Goal: Task Accomplishment & Management: Use online tool/utility

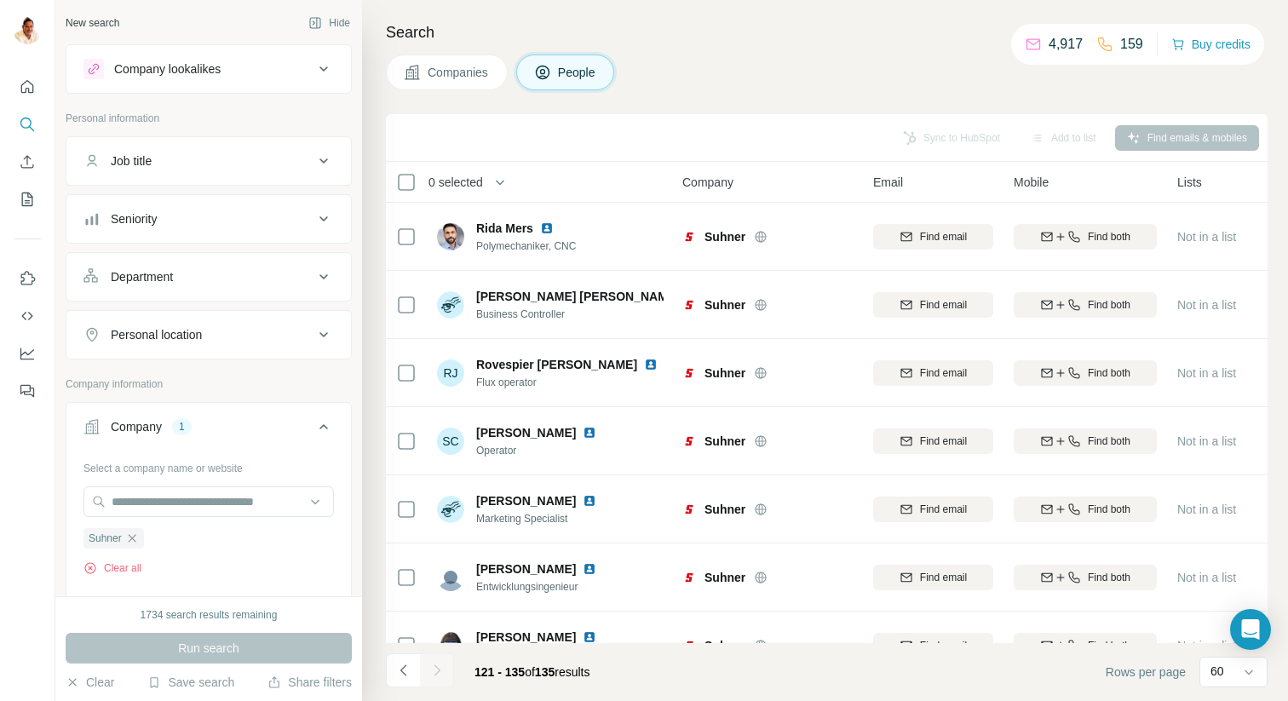
scroll to position [0, 206]
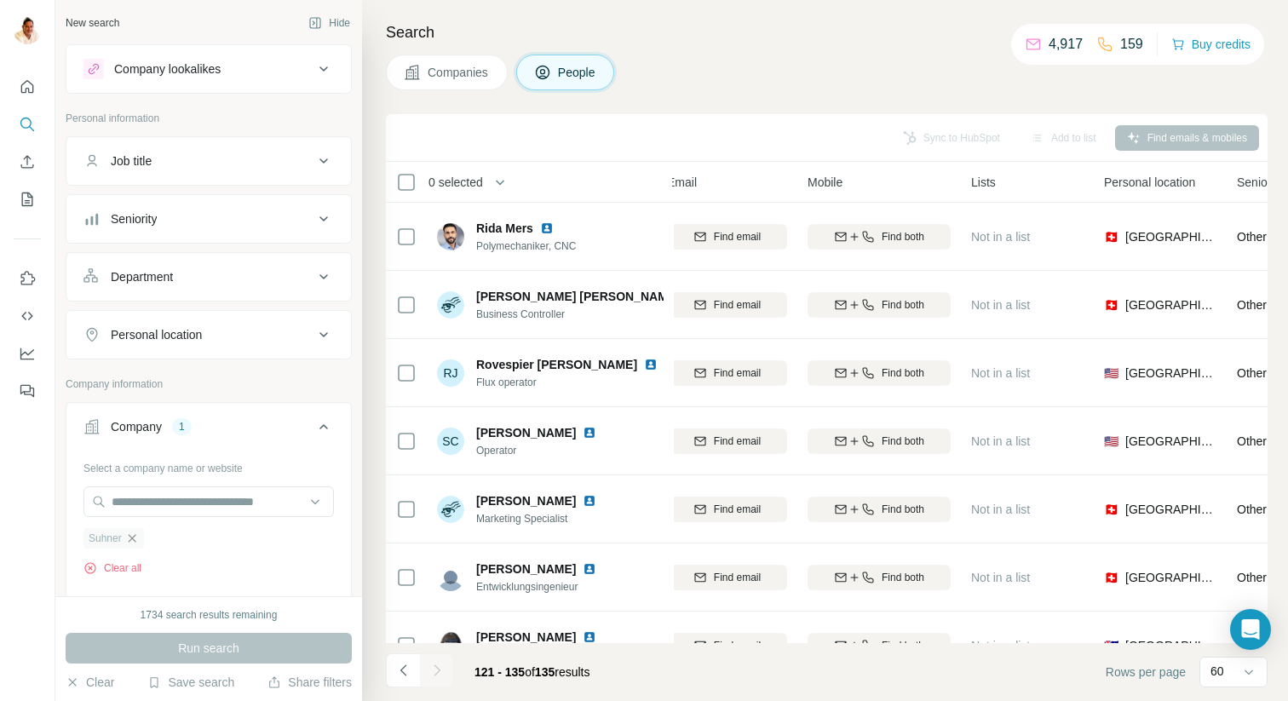
click at [135, 536] on icon "button" at bounding box center [132, 538] width 14 height 14
click at [138, 501] on input "text" at bounding box center [208, 501] width 250 height 31
paste input "**********"
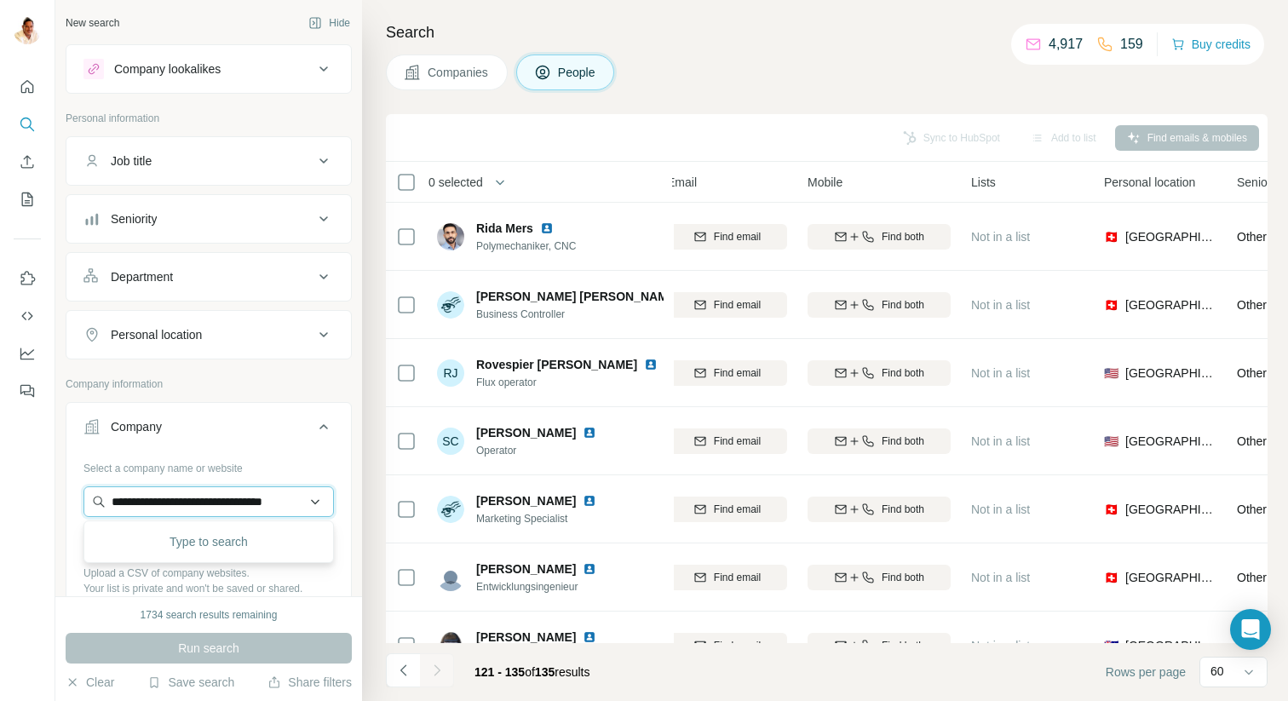
scroll to position [0, 38]
type input "**********"
click at [189, 540] on p "DEHOGA Bundesverband" at bounding box center [201, 539] width 138 height 17
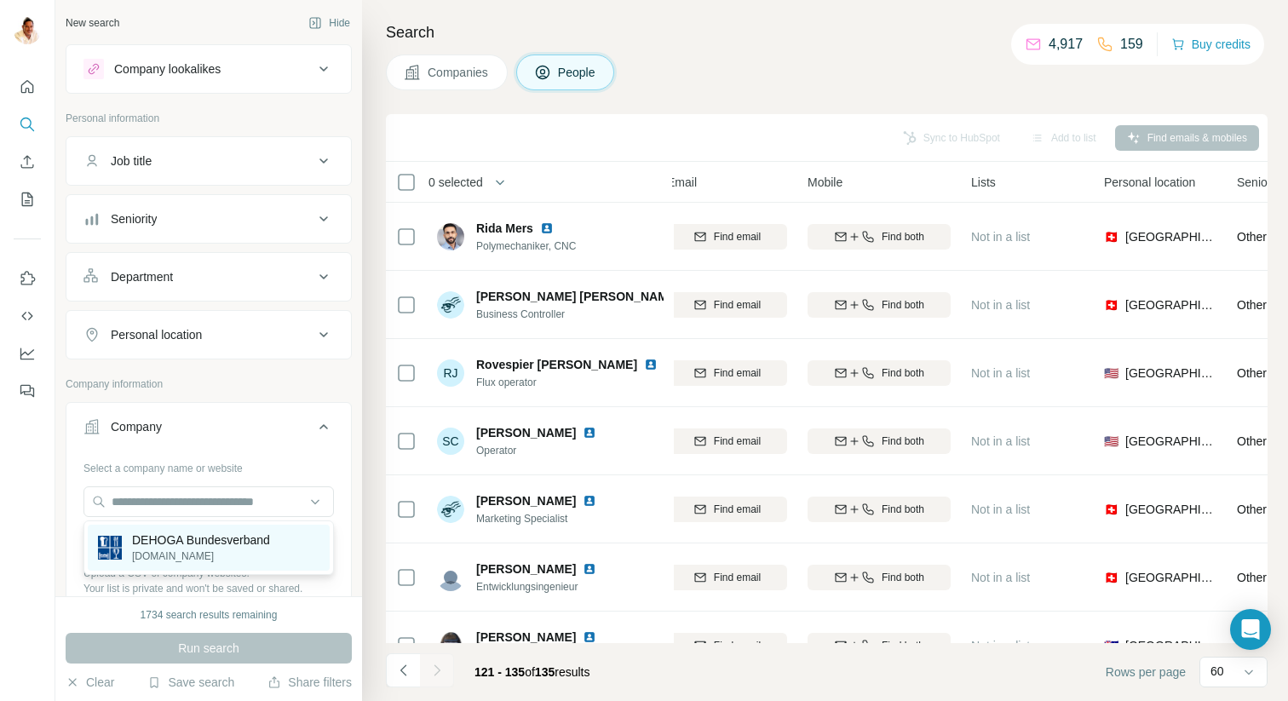
scroll to position [0, 0]
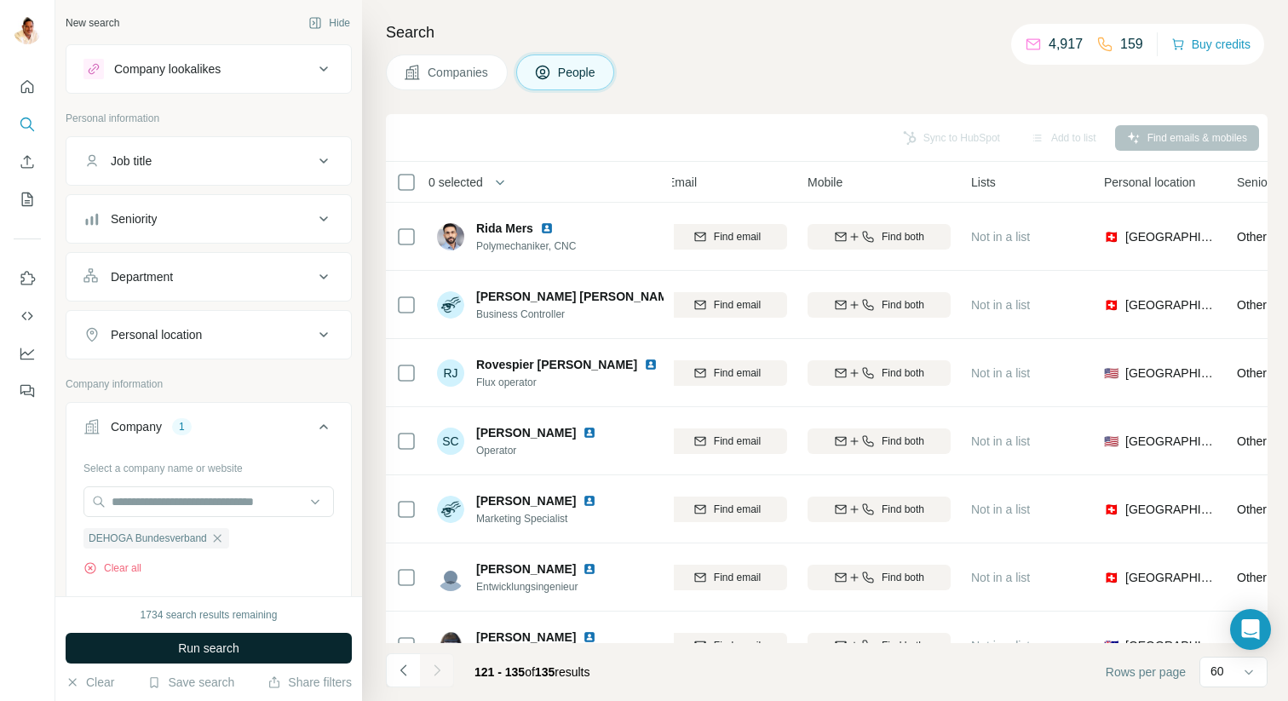
click at [204, 644] on span "Run search" at bounding box center [208, 648] width 61 height 17
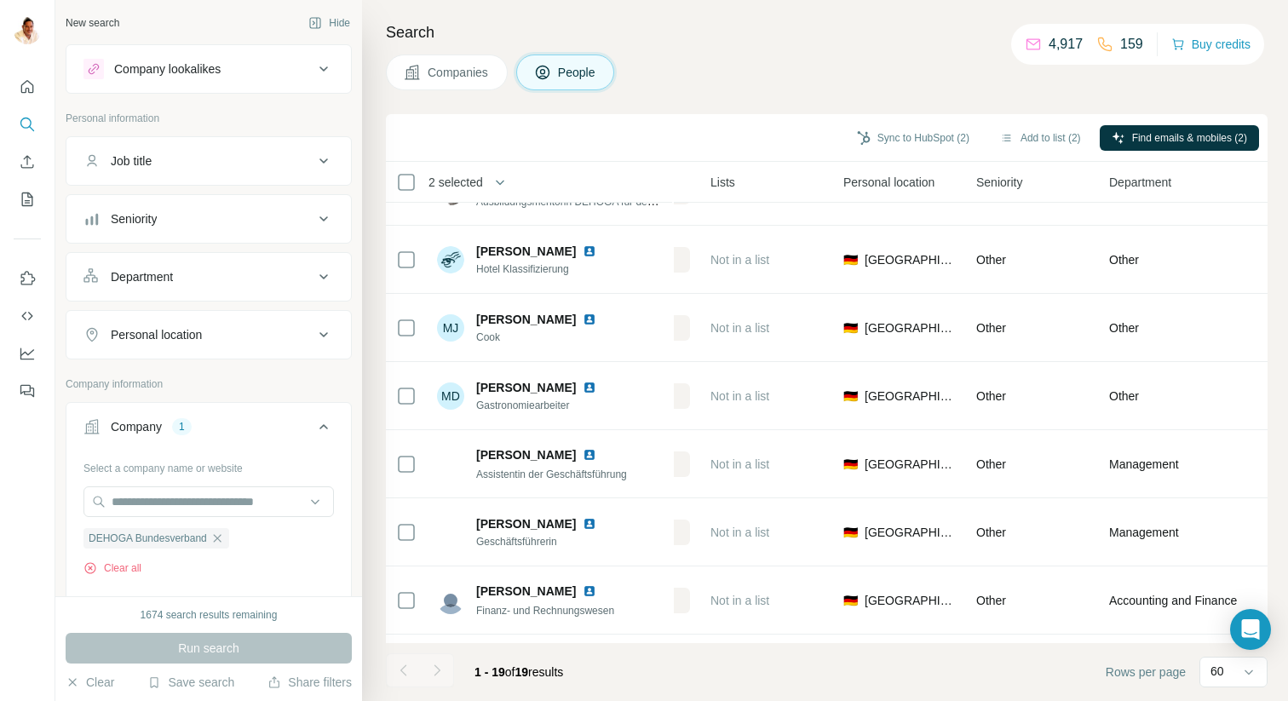
scroll to position [590, 465]
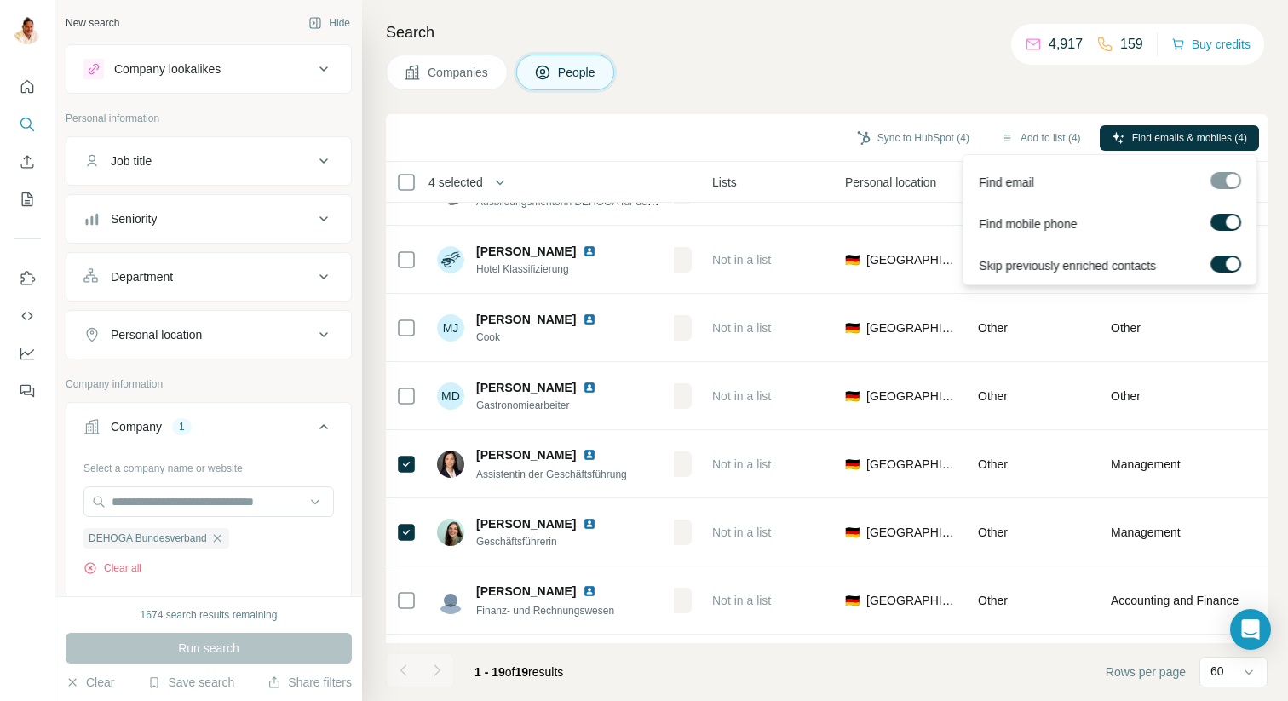
click at [1228, 226] on div at bounding box center [1232, 222] width 14 height 14
click at [1191, 135] on span "Find emails (4)" at bounding box center [1212, 137] width 67 height 15
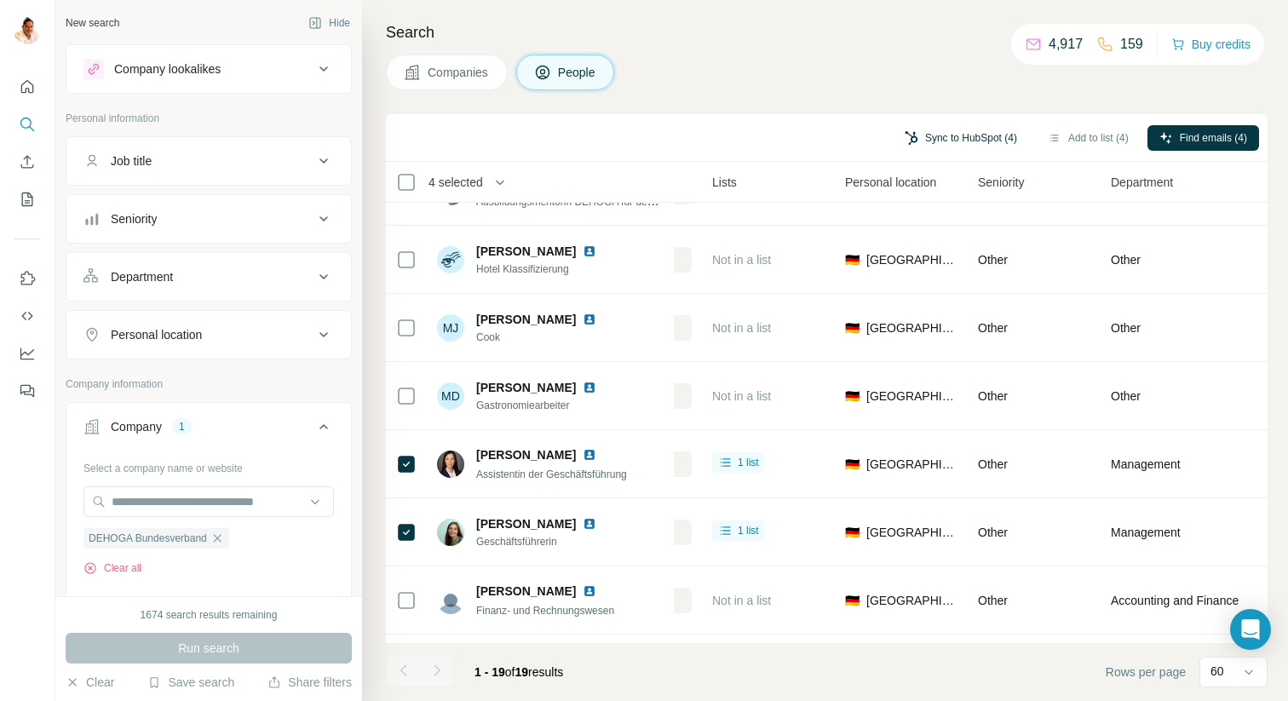
click at [968, 138] on button "Sync to HubSpot (4)" at bounding box center [960, 138] width 136 height 26
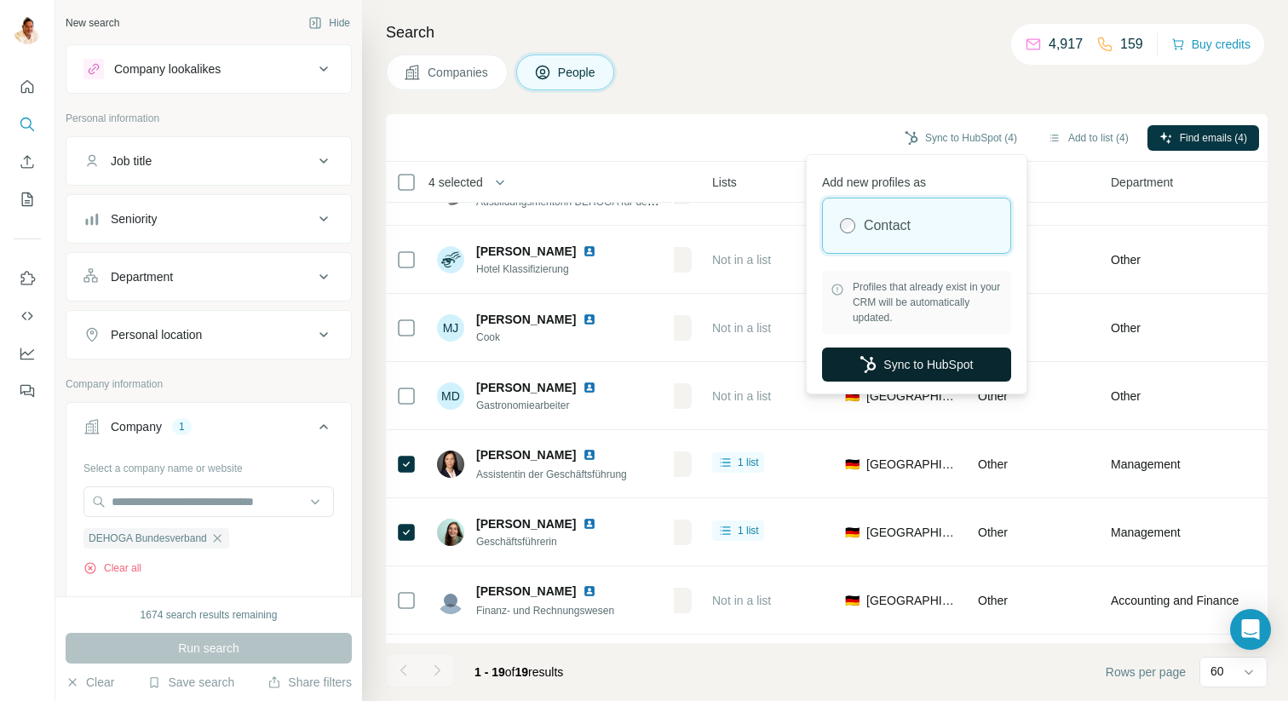
click at [898, 365] on button "Sync to HubSpot" at bounding box center [916, 364] width 189 height 34
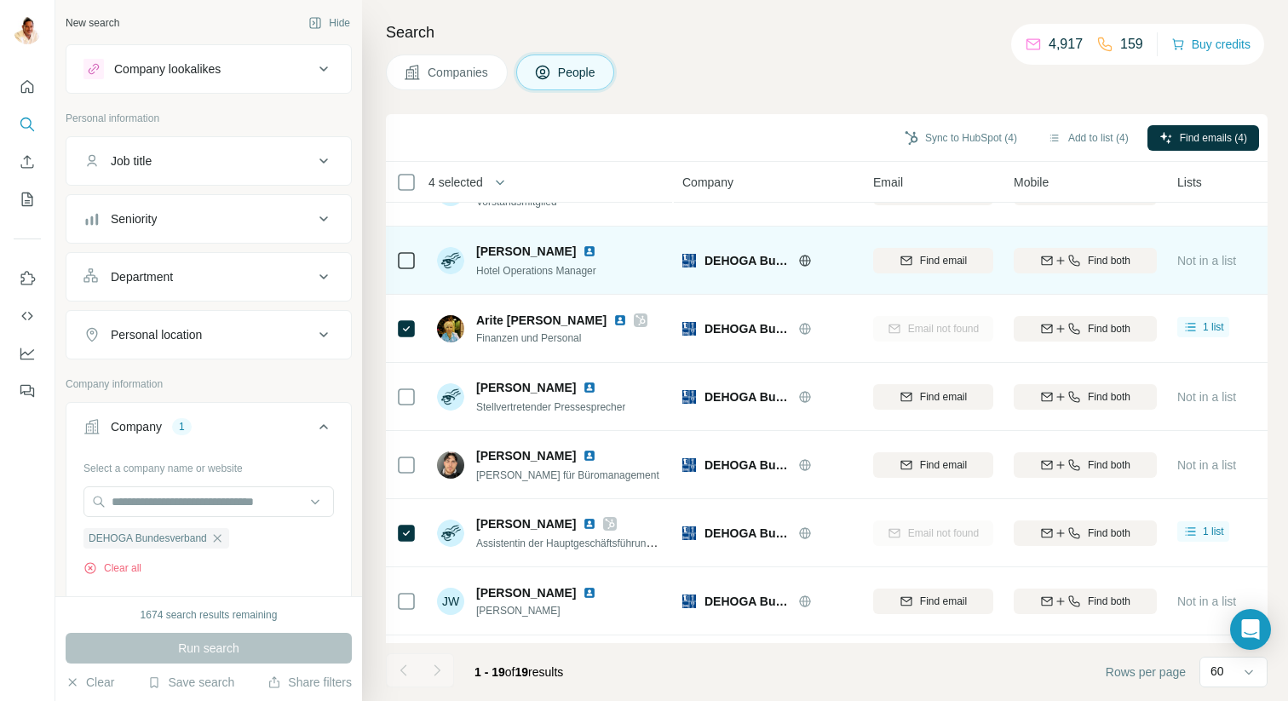
scroll to position [0, 0]
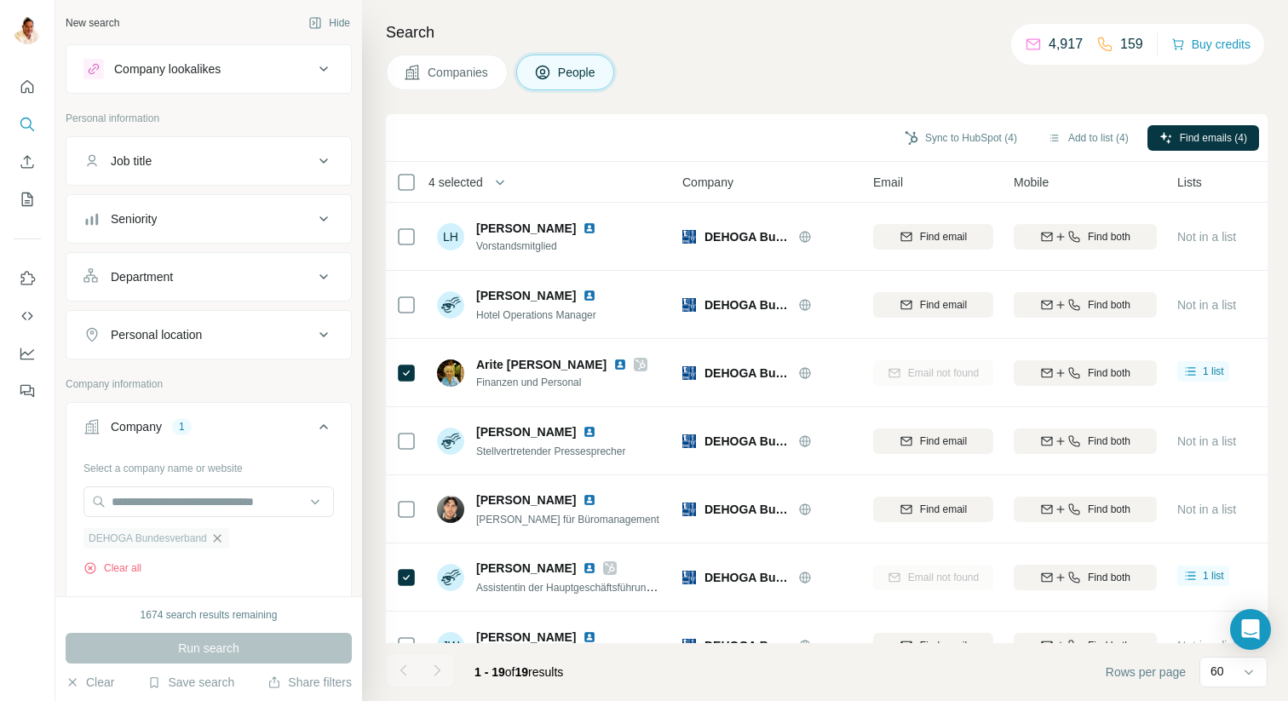
click at [221, 541] on icon "button" at bounding box center [217, 538] width 8 height 8
click at [204, 508] on input "text" at bounding box center [208, 501] width 250 height 31
paste input "**********"
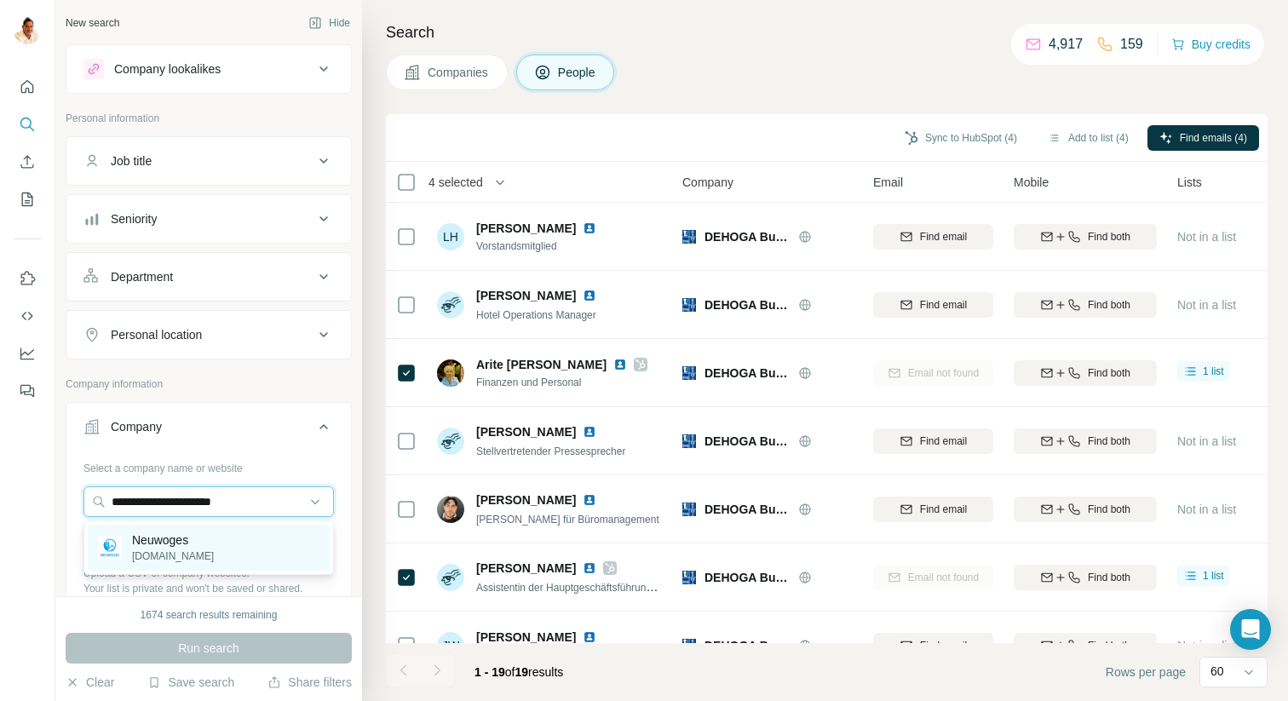
type input "**********"
click at [186, 538] on p "Neuwoges" at bounding box center [173, 539] width 82 height 17
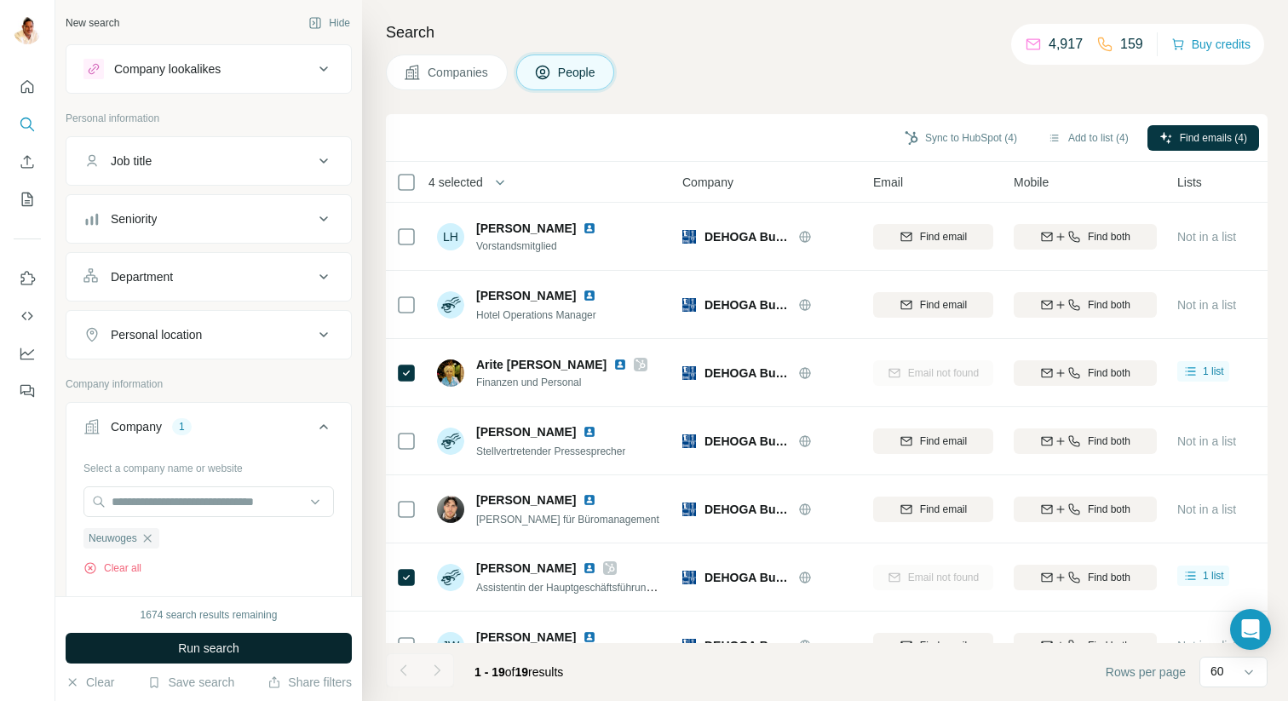
click at [187, 645] on span "Run search" at bounding box center [208, 648] width 61 height 17
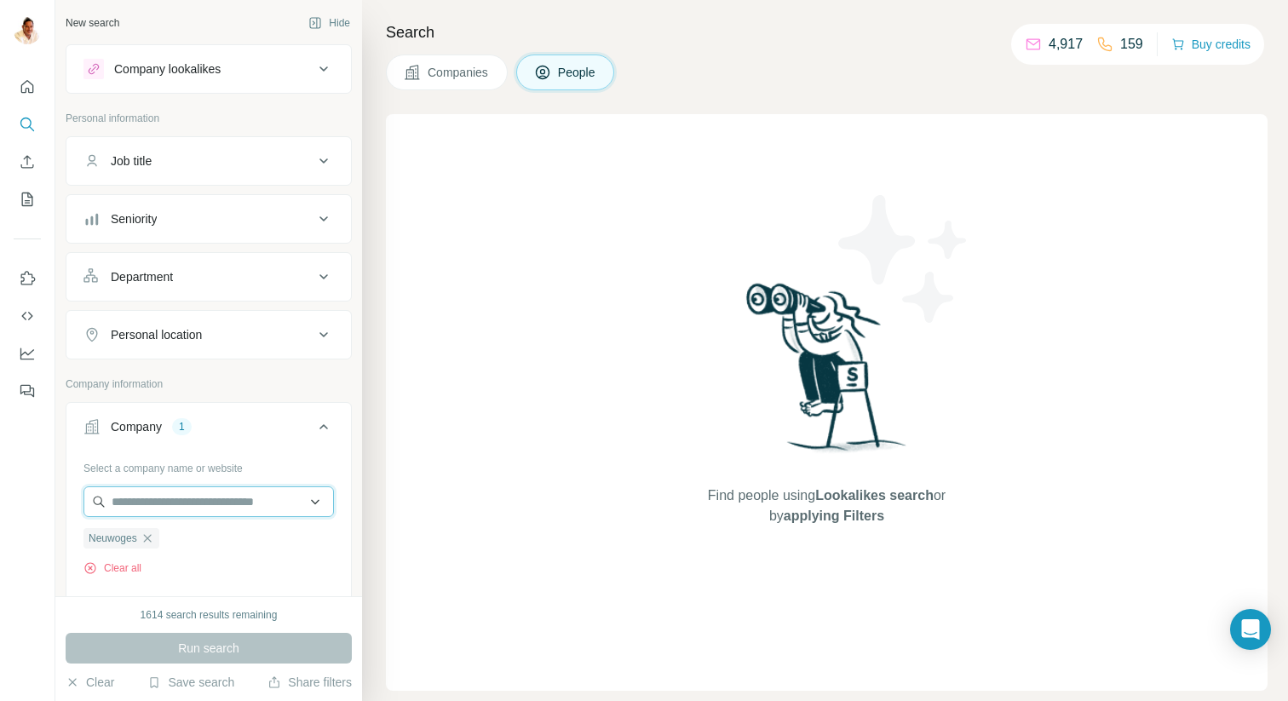
click at [160, 508] on input "text" at bounding box center [208, 501] width 250 height 31
click at [460, 68] on span "Companies" at bounding box center [458, 72] width 62 height 17
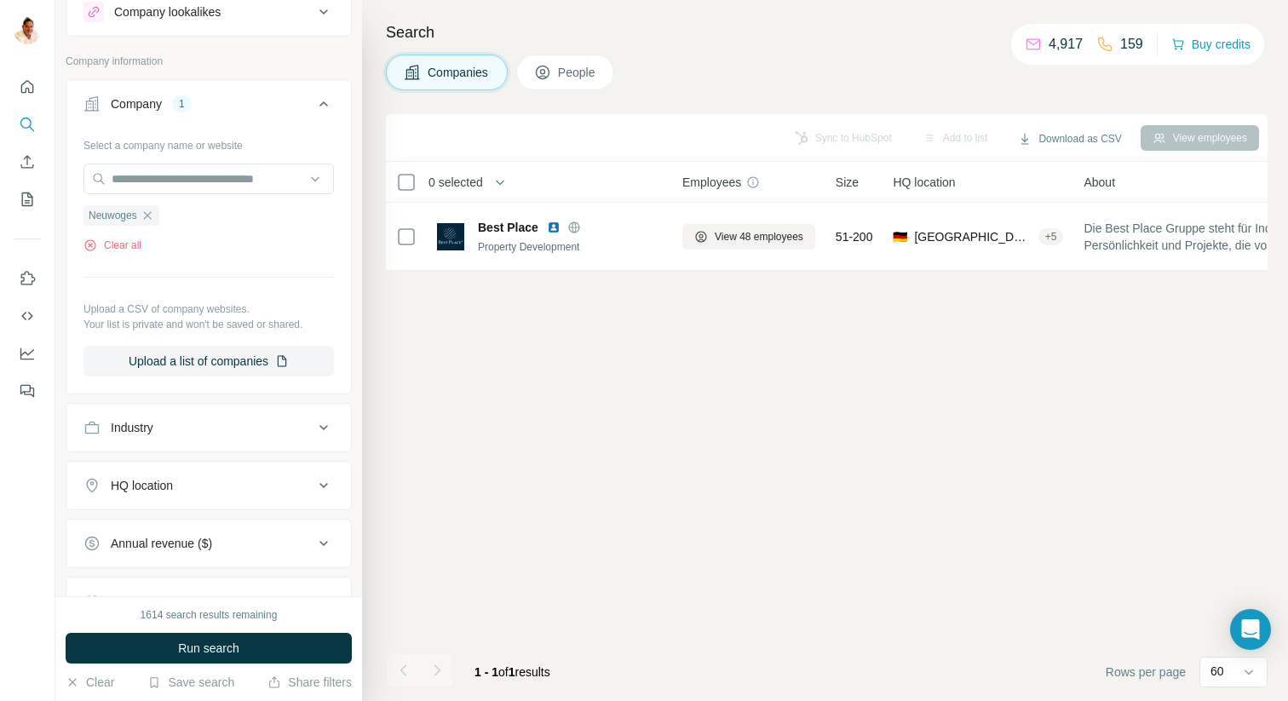
scroll to position [66, 0]
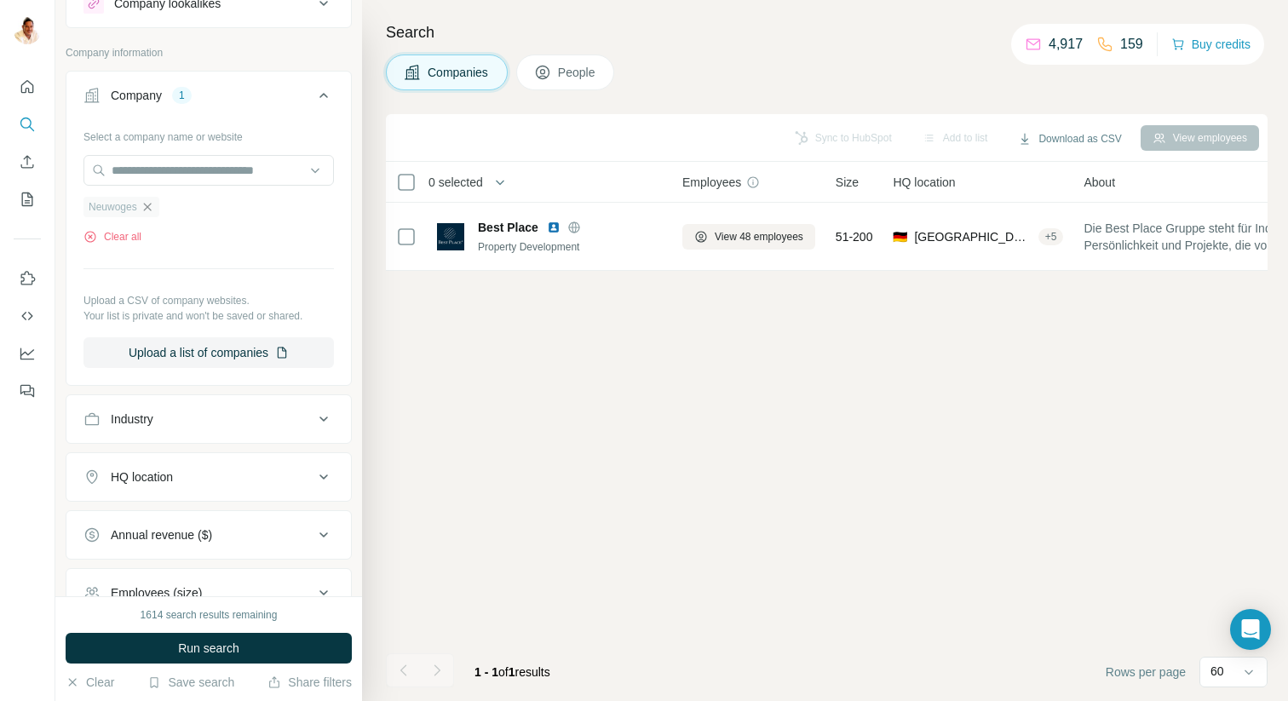
click at [151, 204] on icon "button" at bounding box center [148, 207] width 14 height 14
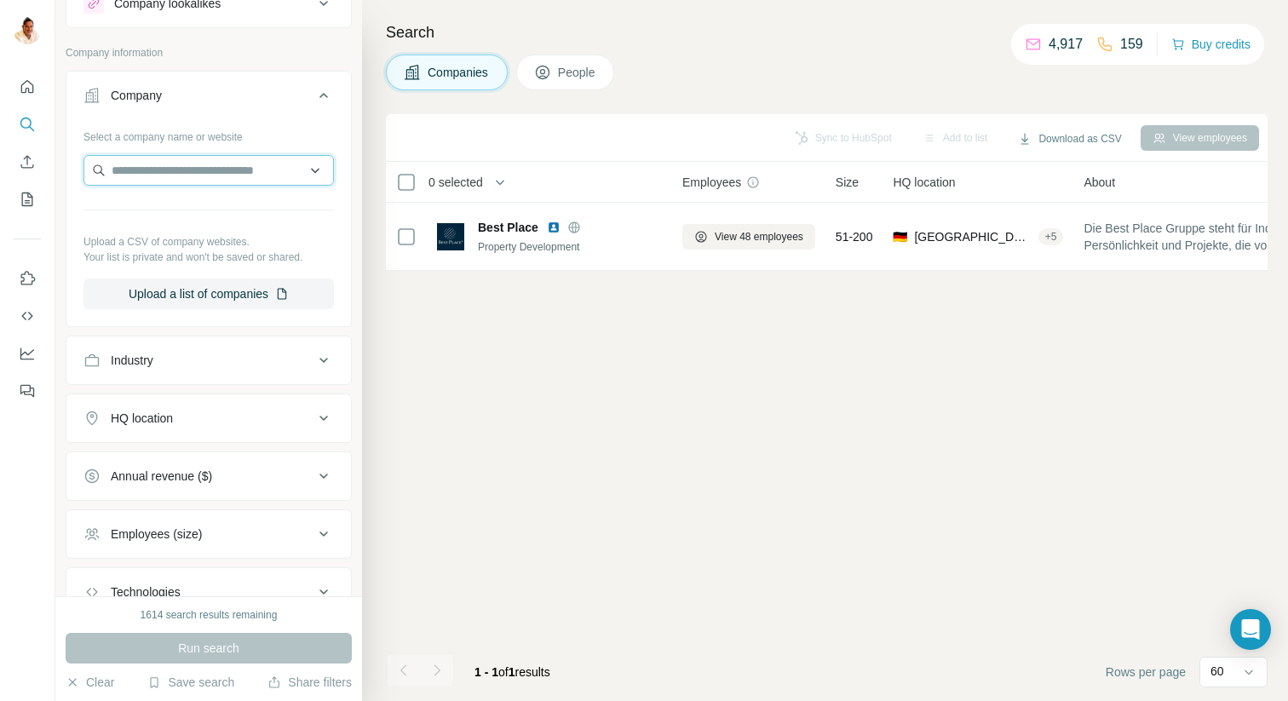
click at [158, 181] on input "text" at bounding box center [208, 170] width 250 height 31
paste input "**********"
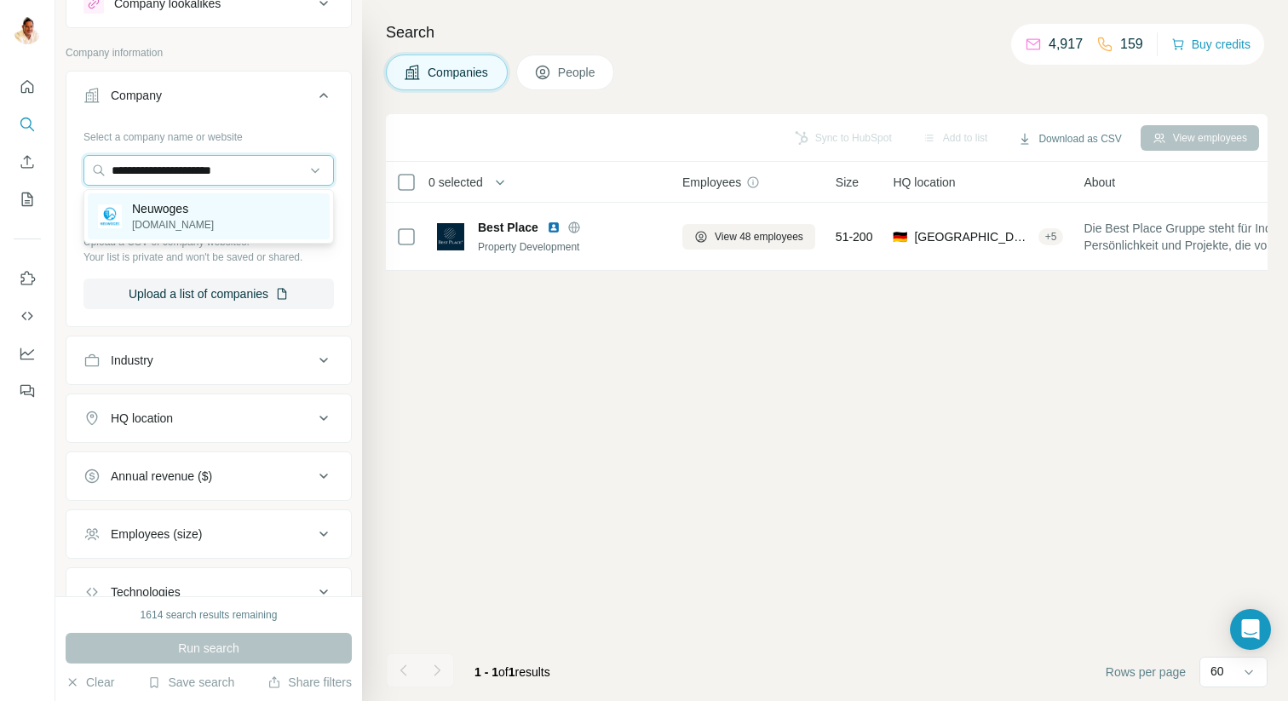
type input "**********"
click at [152, 214] on p "Neuwoges" at bounding box center [173, 208] width 82 height 17
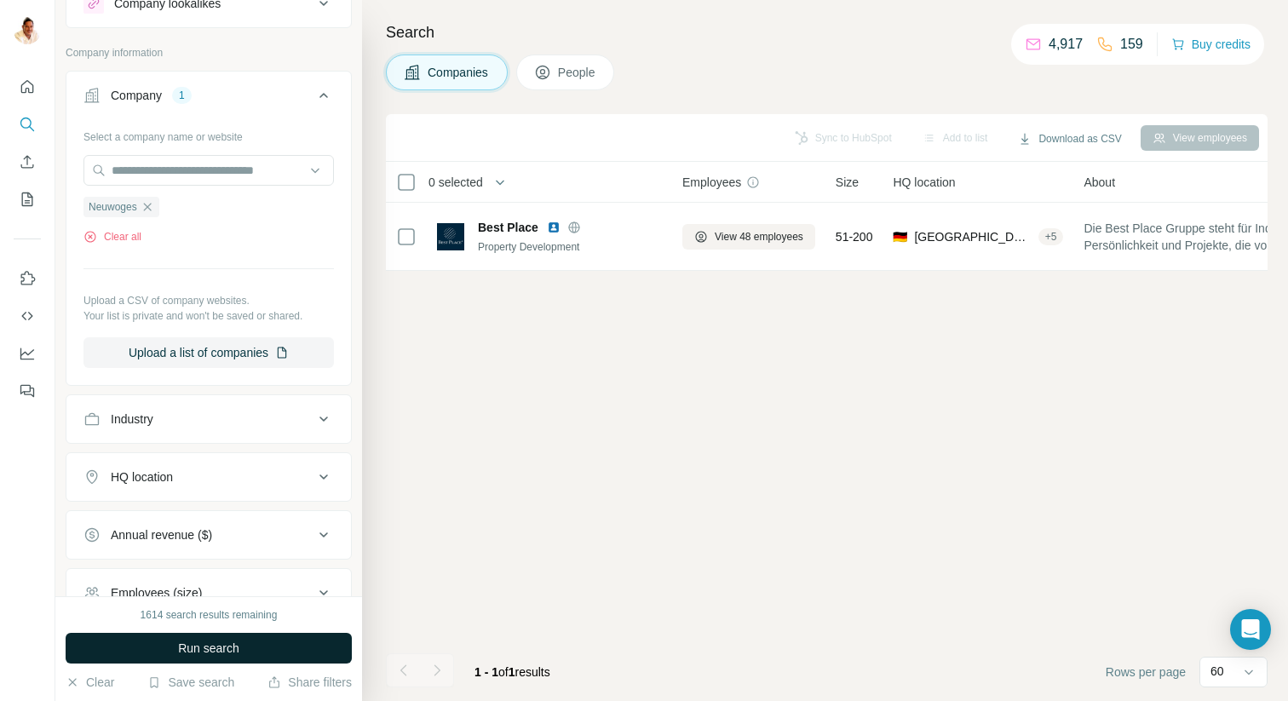
click at [181, 645] on span "Run search" at bounding box center [208, 648] width 61 height 17
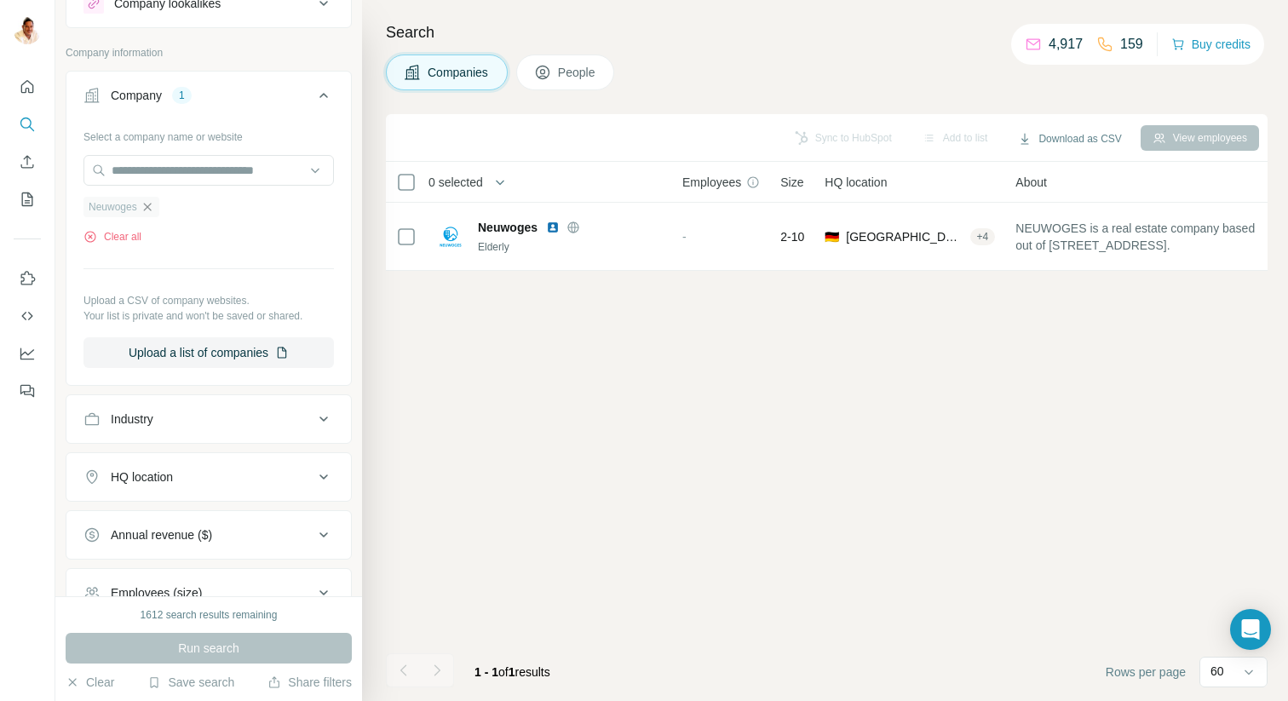
click at [152, 206] on icon "button" at bounding box center [148, 207] width 14 height 14
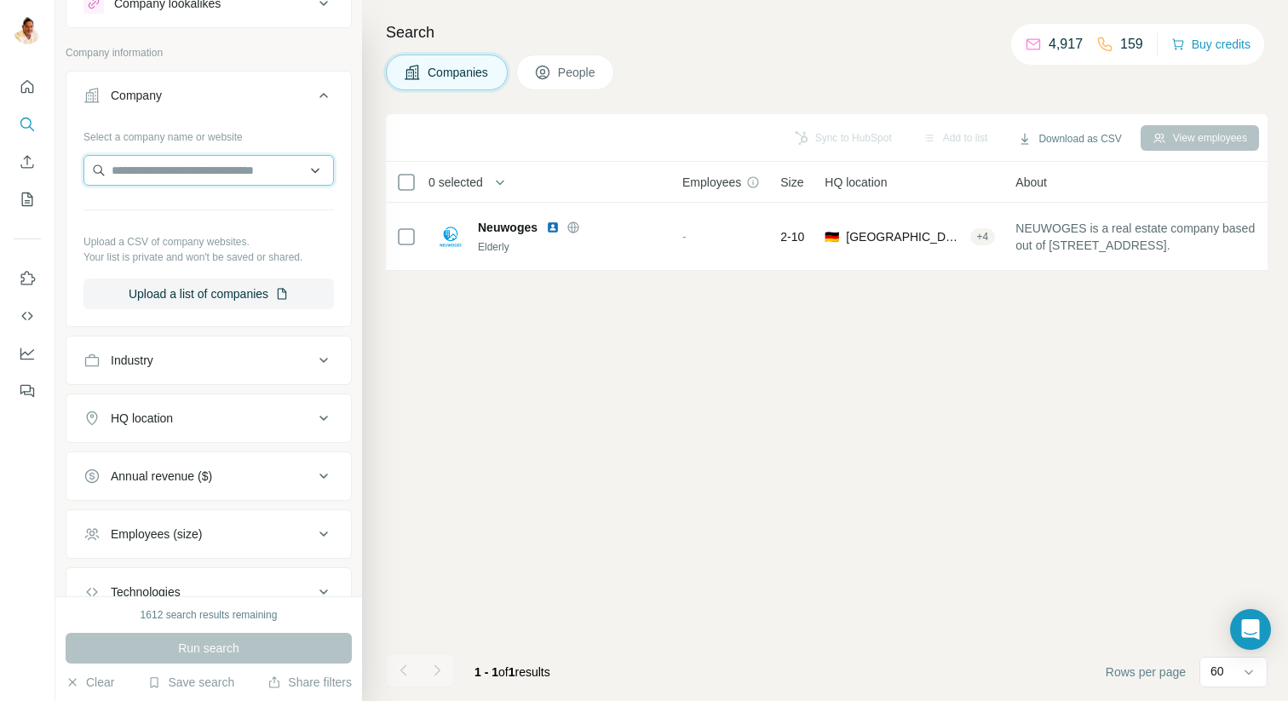
click at [146, 173] on input "text" at bounding box center [208, 170] width 250 height 31
paste input "**********"
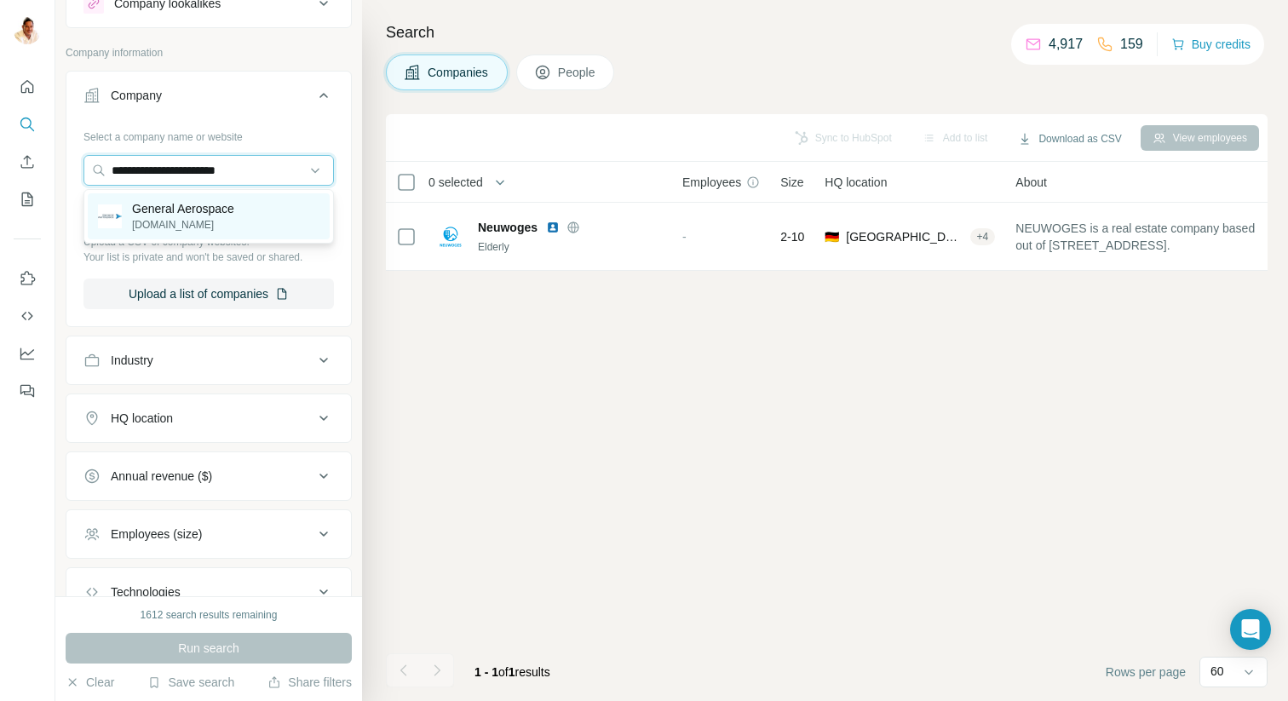
type input "**********"
click at [180, 209] on p "General Aerospace" at bounding box center [183, 208] width 102 height 17
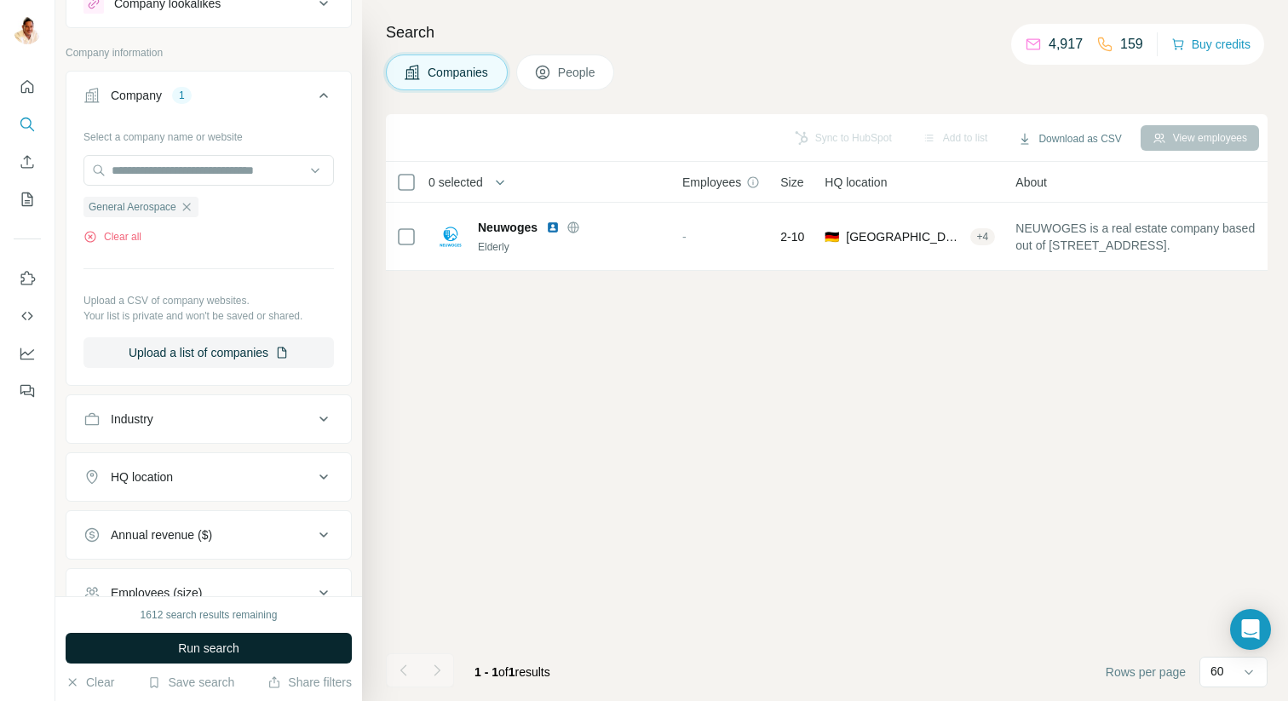
click at [204, 644] on span "Run search" at bounding box center [208, 648] width 61 height 17
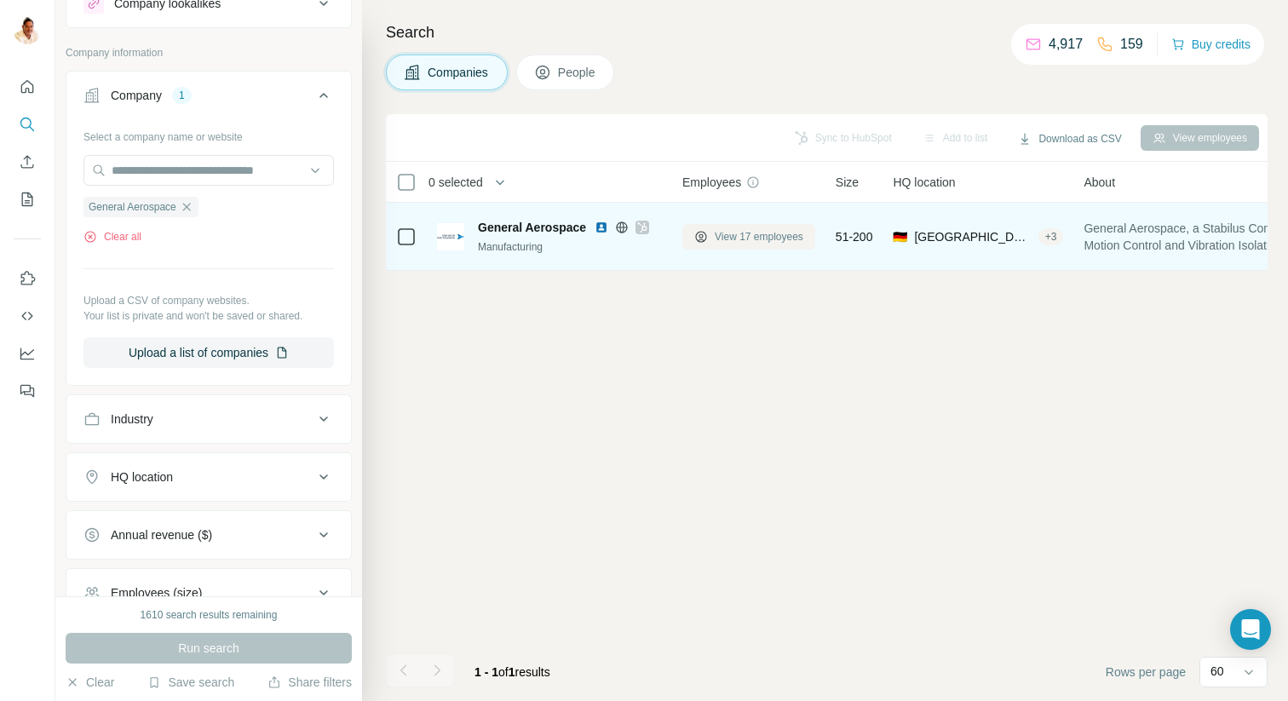
click at [736, 239] on span "View 17 employees" at bounding box center [758, 236] width 89 height 15
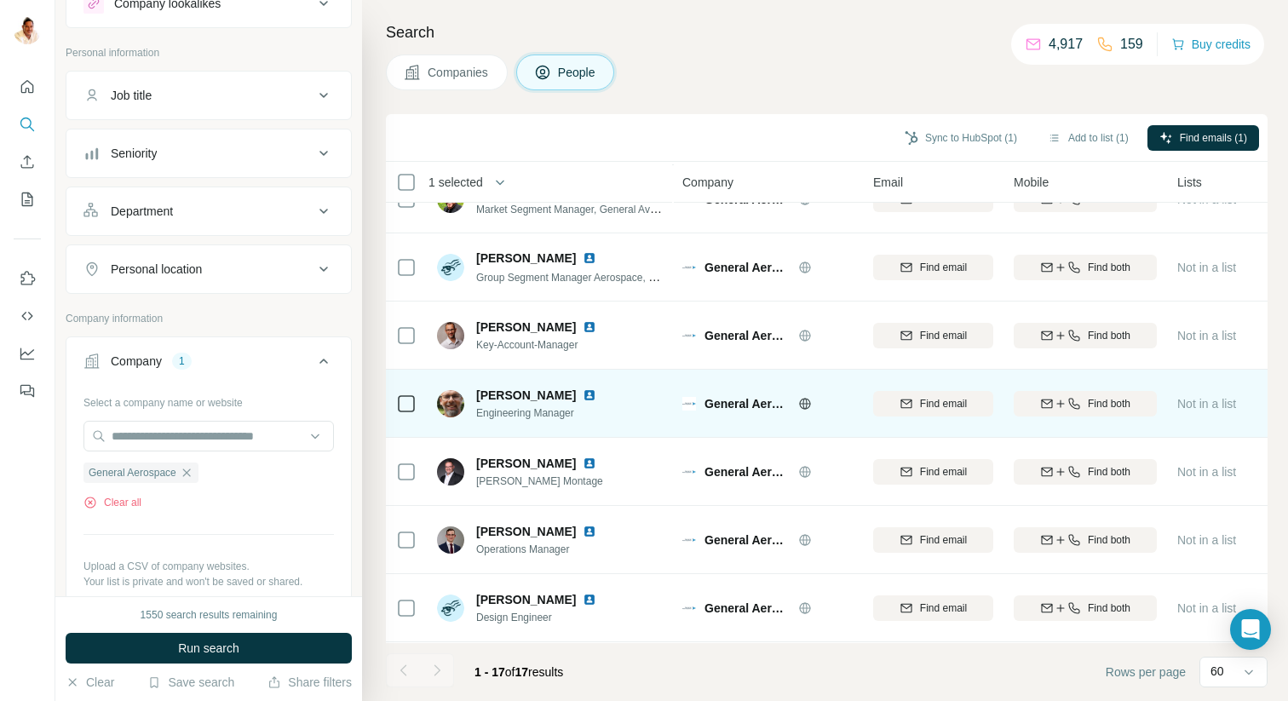
scroll to position [322, 0]
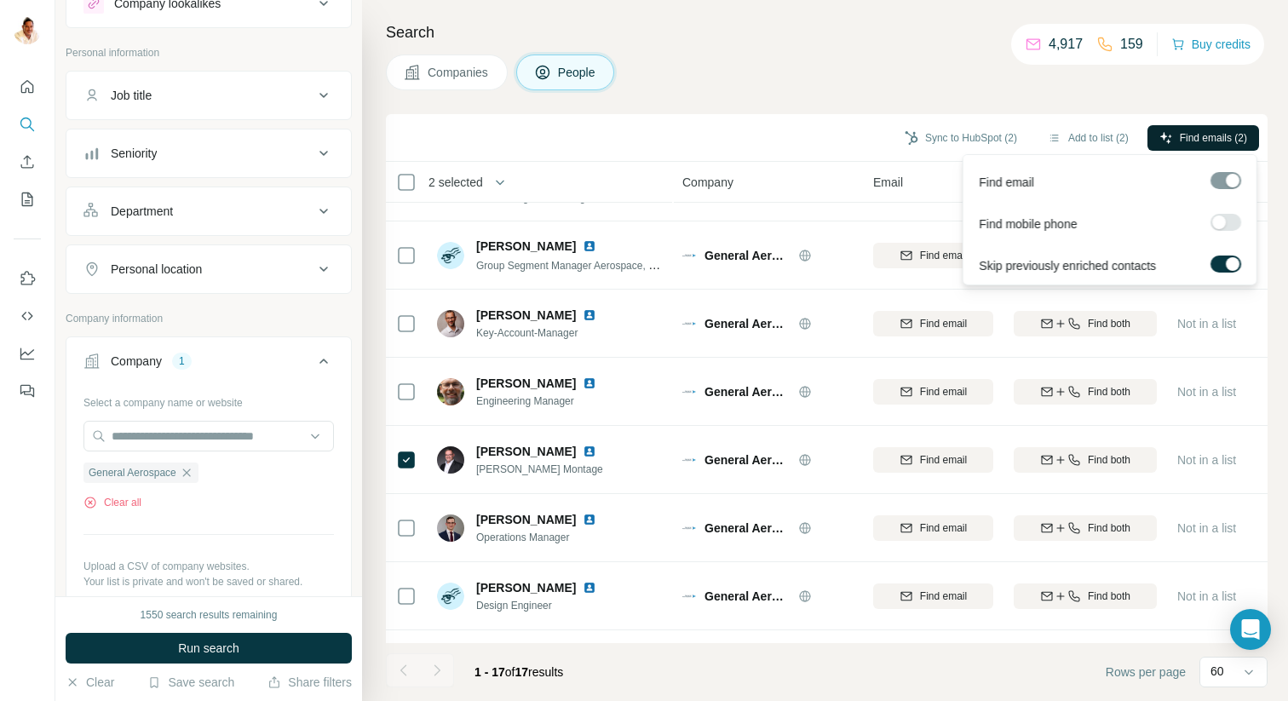
click at [1203, 136] on span "Find emails (2)" at bounding box center [1212, 137] width 67 height 15
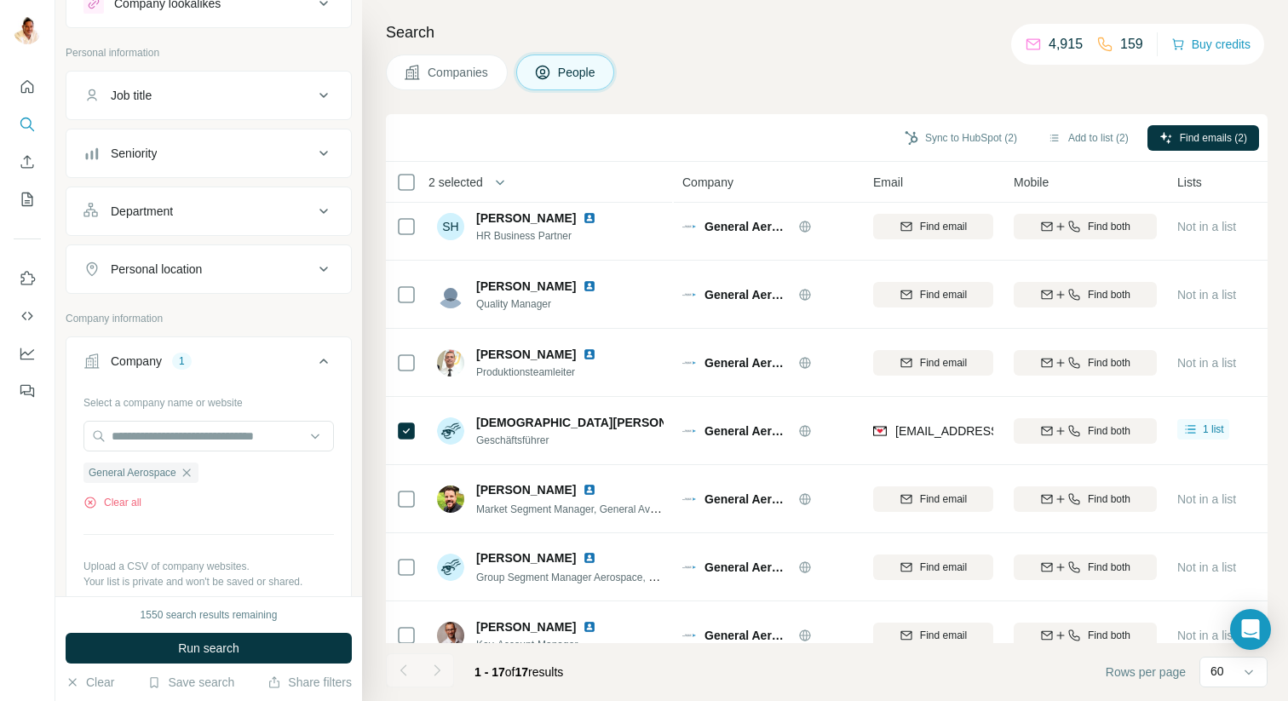
scroll to position [0, 0]
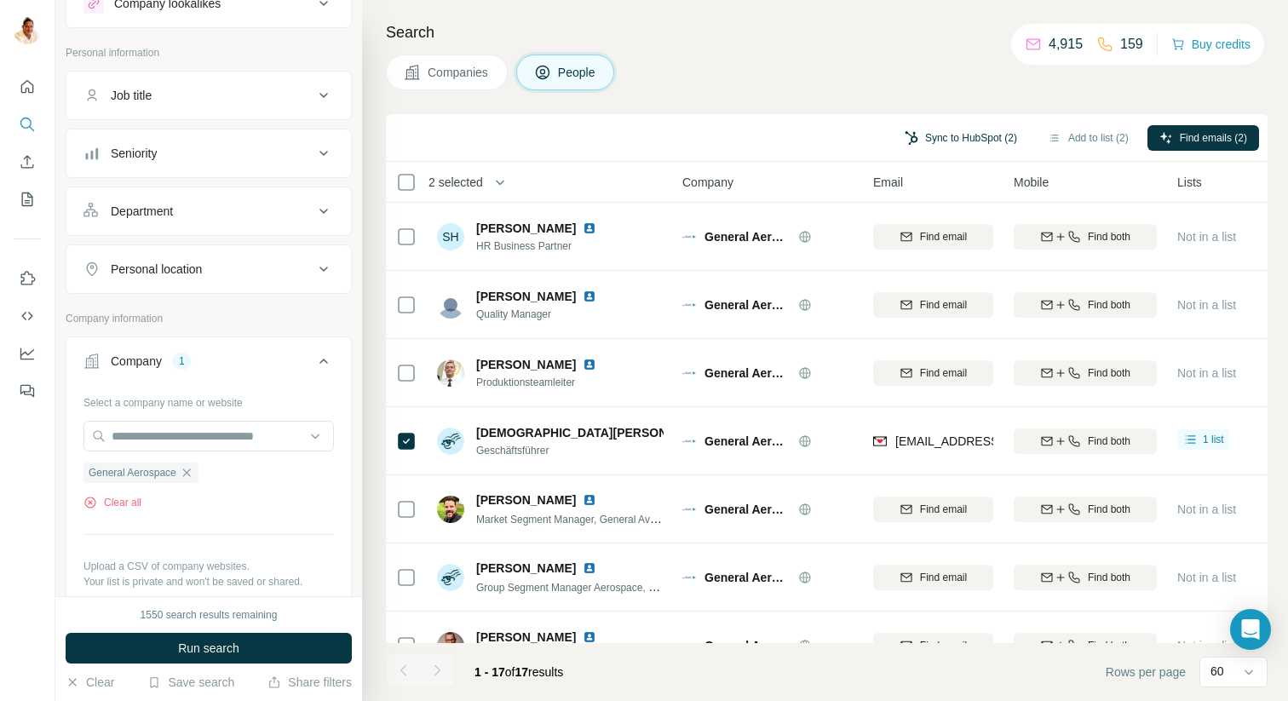
click at [961, 134] on button "Sync to HubSpot (2)" at bounding box center [960, 138] width 136 height 26
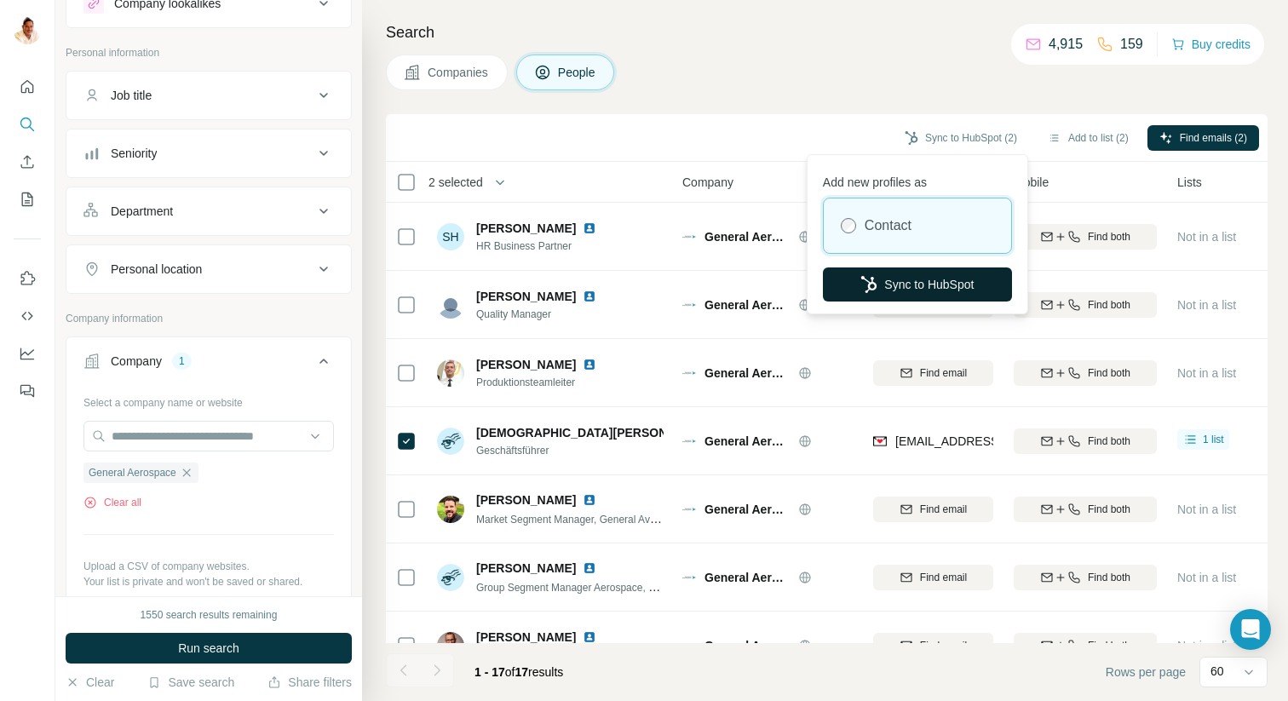
click at [905, 278] on button "Sync to HubSpot" at bounding box center [917, 284] width 189 height 34
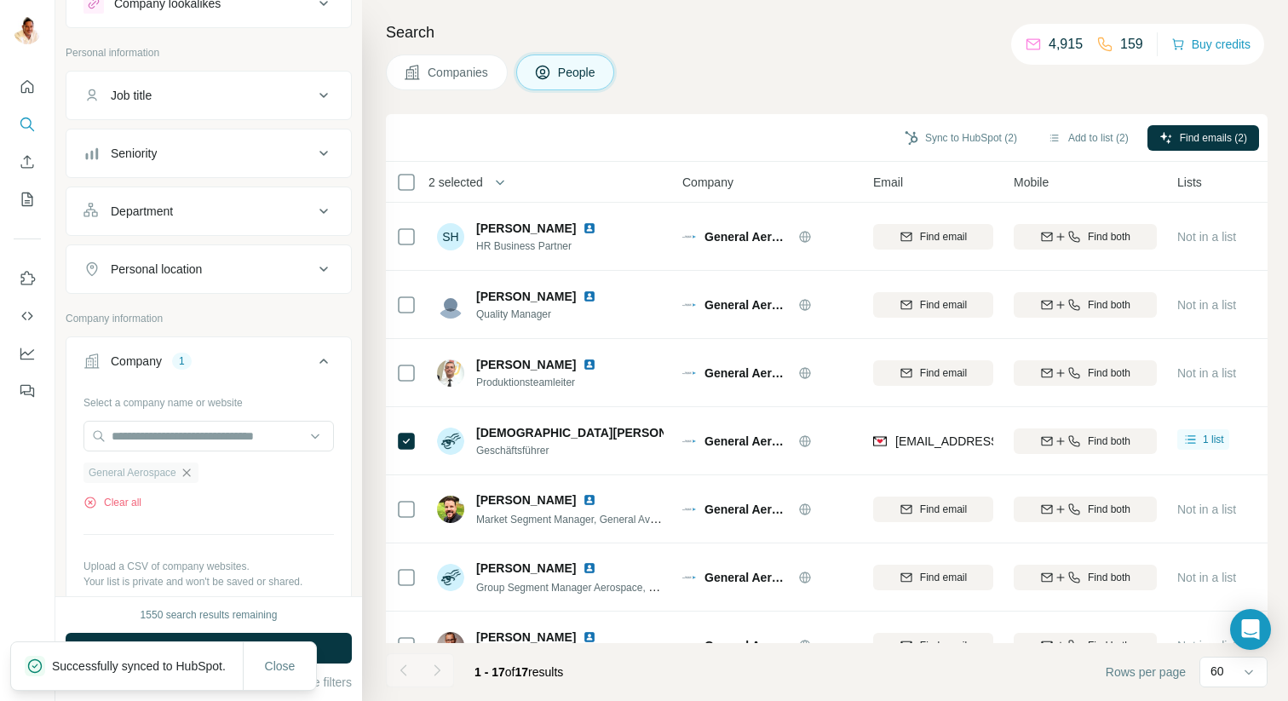
click at [190, 470] on icon "button" at bounding box center [186, 472] width 8 height 8
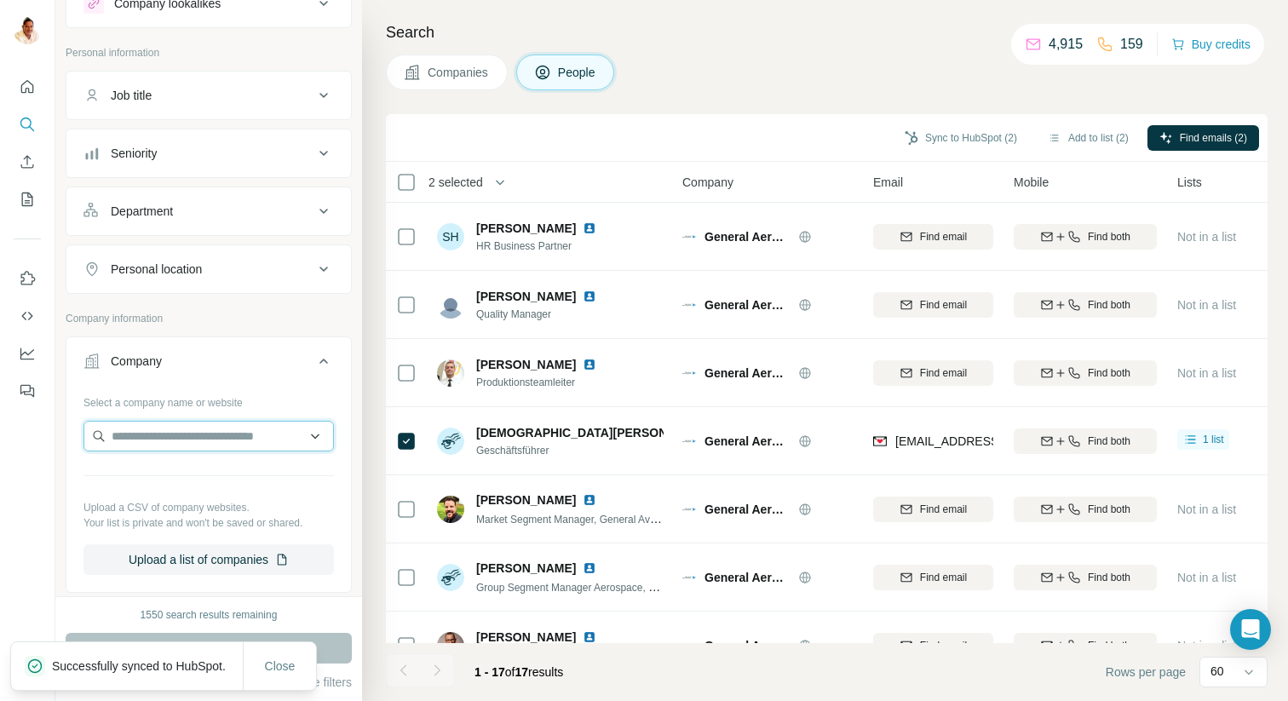
click at [209, 429] on input "text" at bounding box center [208, 436] width 250 height 31
paste input "********"
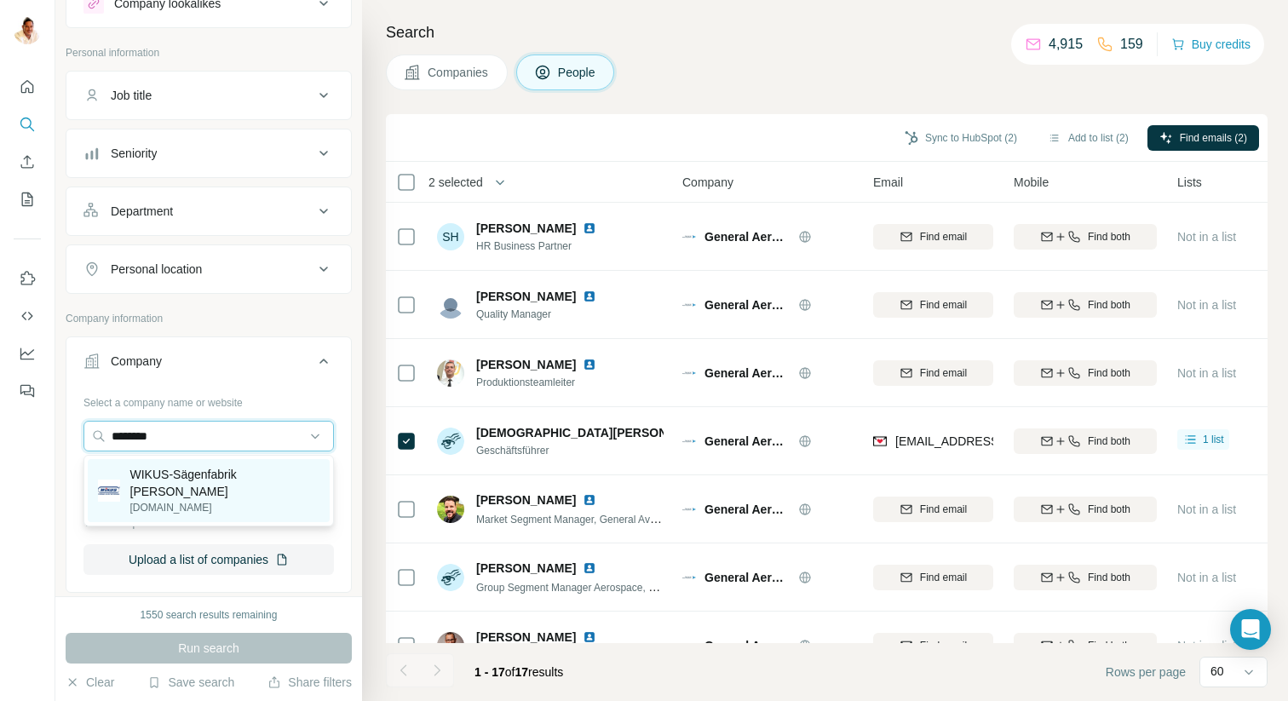
type input "********"
click at [200, 483] on p "WIKUS-Sägenfabrik [PERSON_NAME]" at bounding box center [225, 483] width 190 height 34
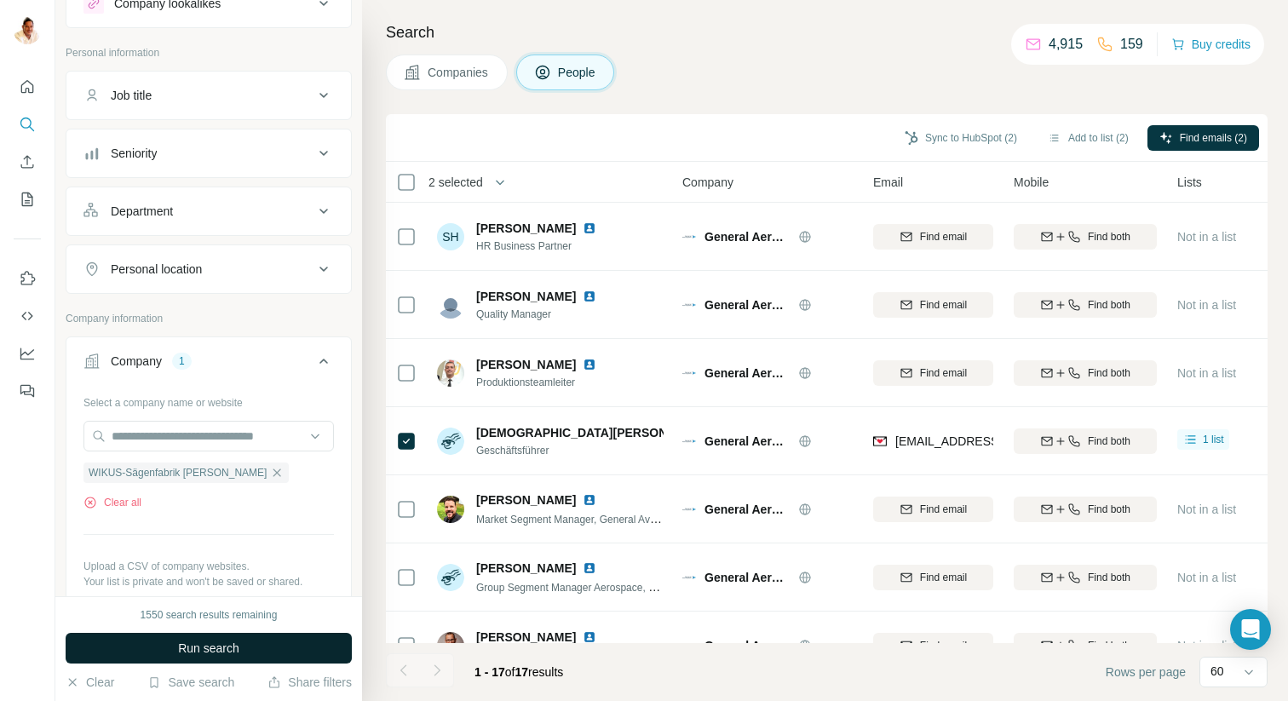
click at [230, 652] on span "Run search" at bounding box center [208, 648] width 61 height 17
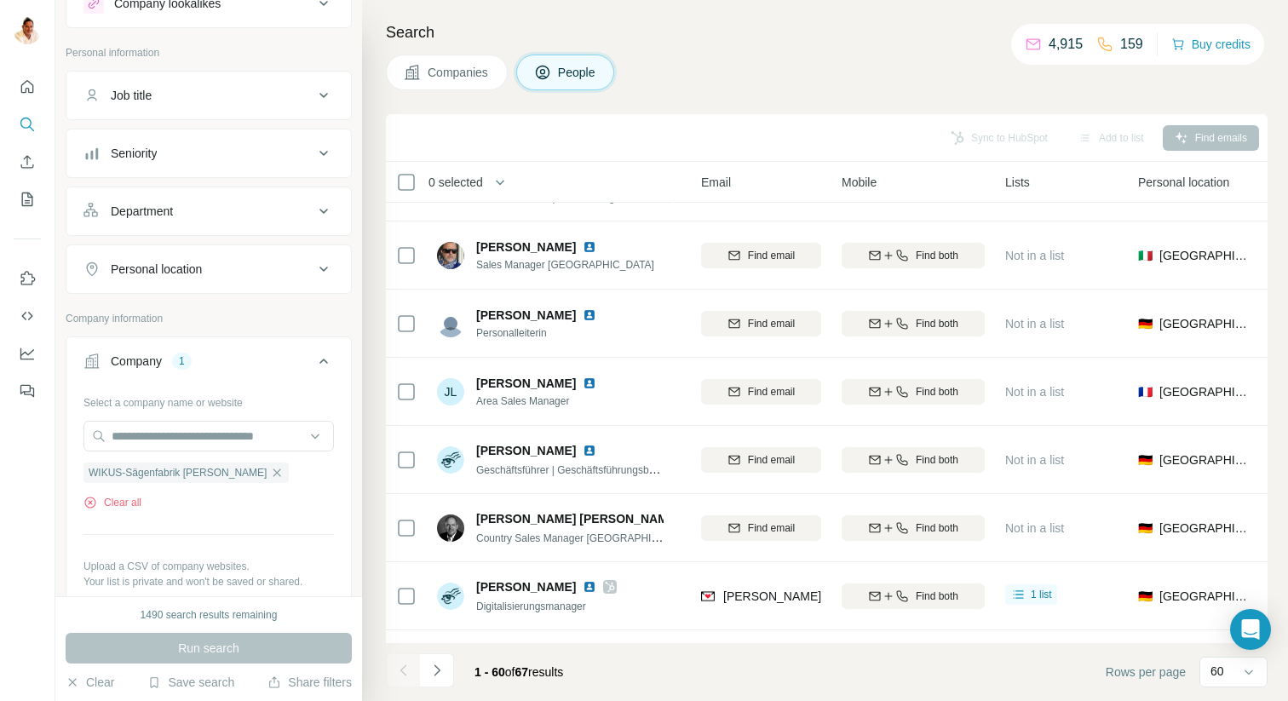
scroll to position [1003, 170]
click at [946, 138] on button "Sync to HubSpot (2)" at bounding box center [960, 138] width 136 height 26
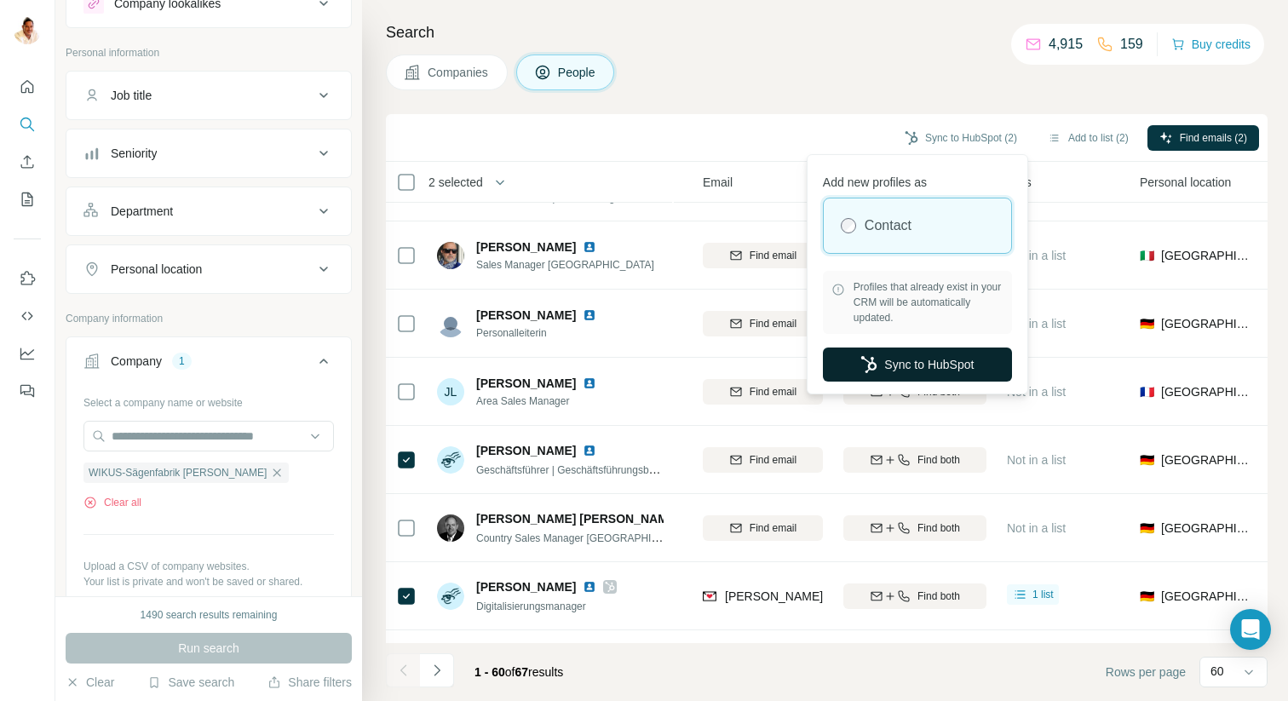
click at [920, 365] on button "Sync to HubSpot" at bounding box center [917, 364] width 189 height 34
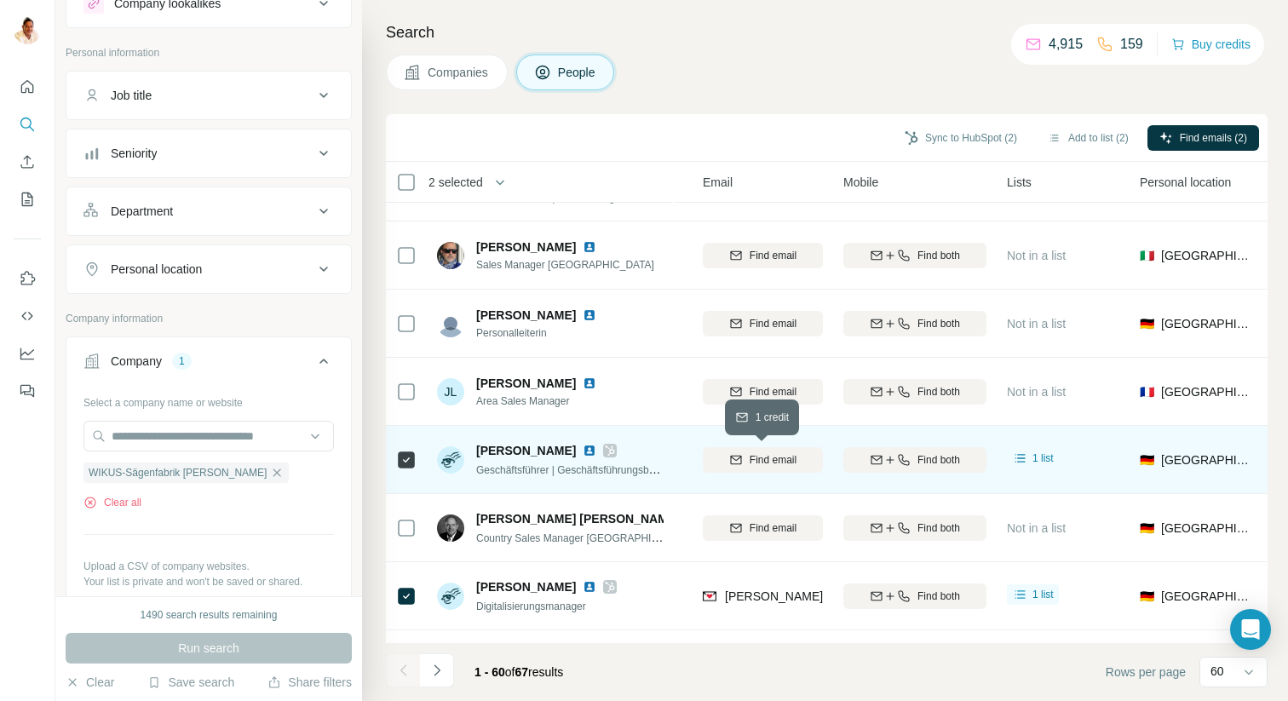
click at [763, 460] on span "Find email" at bounding box center [772, 459] width 47 height 15
click at [930, 139] on button "Sync to HubSpot (2)" at bounding box center [960, 138] width 136 height 26
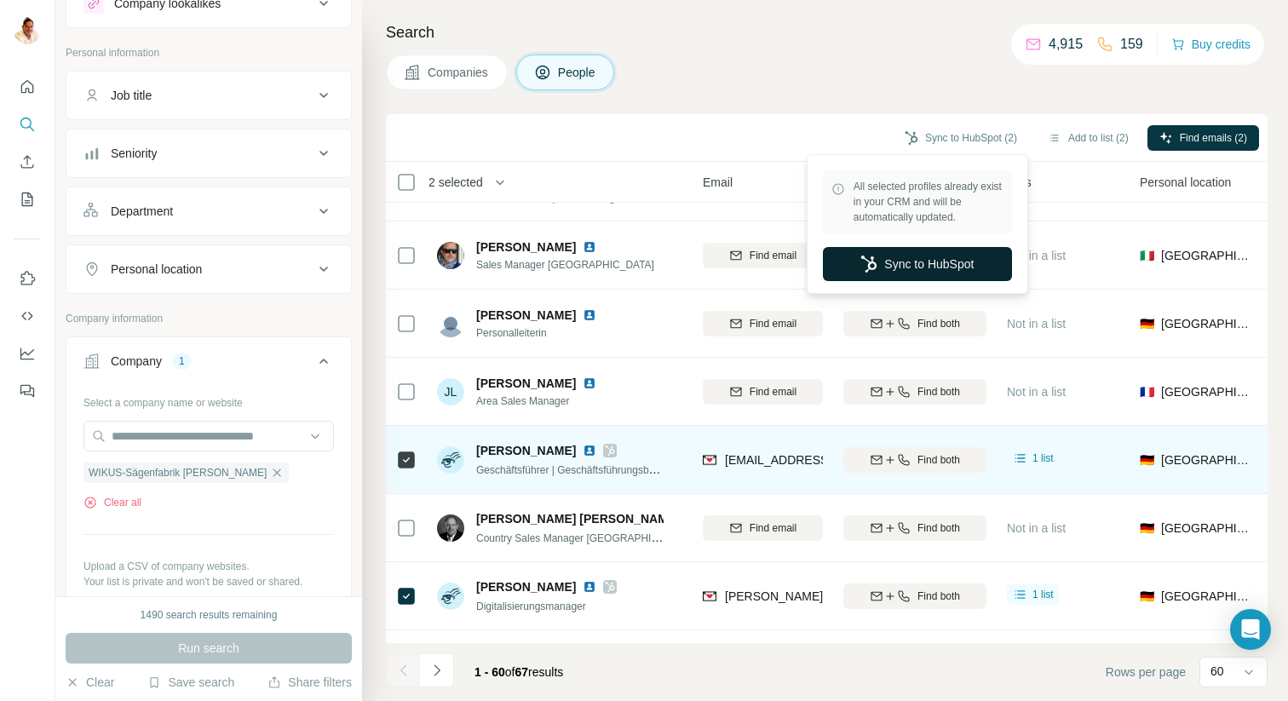
click at [915, 267] on button "Sync to HubSpot" at bounding box center [917, 264] width 189 height 34
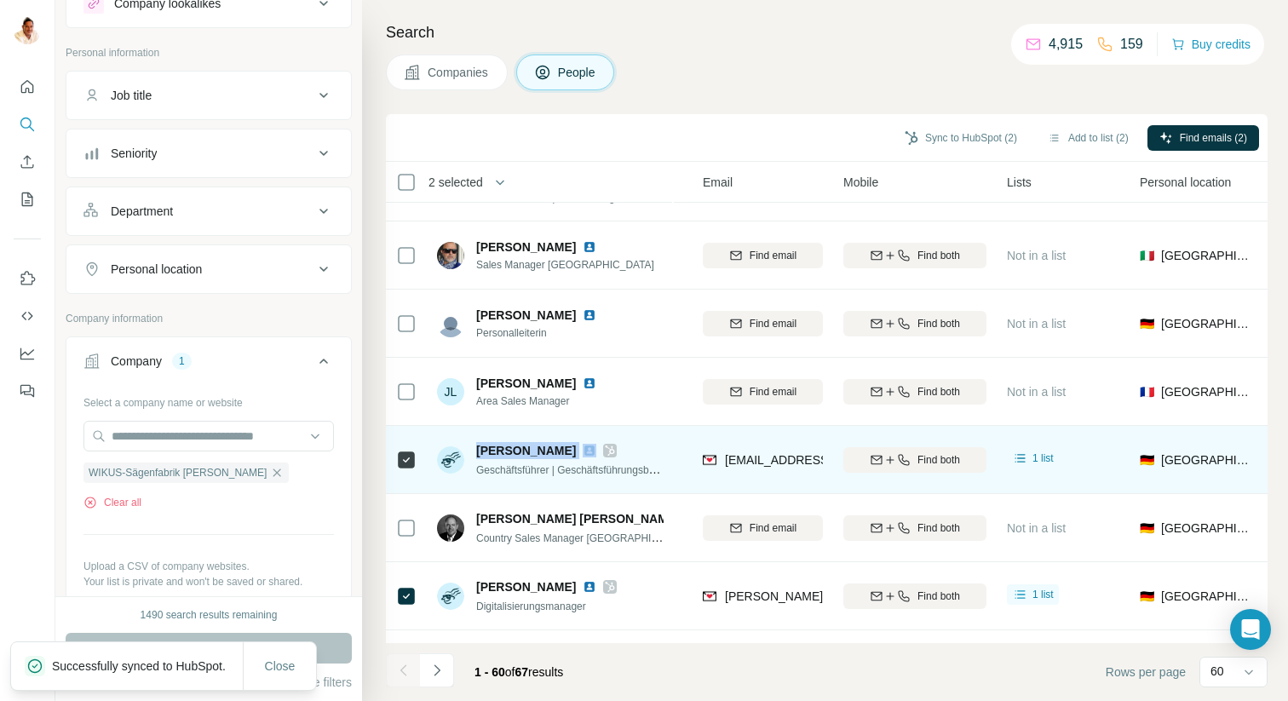
drag, startPoint x: 473, startPoint y: 449, endPoint x: 581, endPoint y: 447, distance: 108.2
click at [580, 448] on div "[PERSON_NAME] Geschäftsführer | Geschäftsführungsbereich Technologie und Fertig…" at bounding box center [550, 460] width 227 height 36
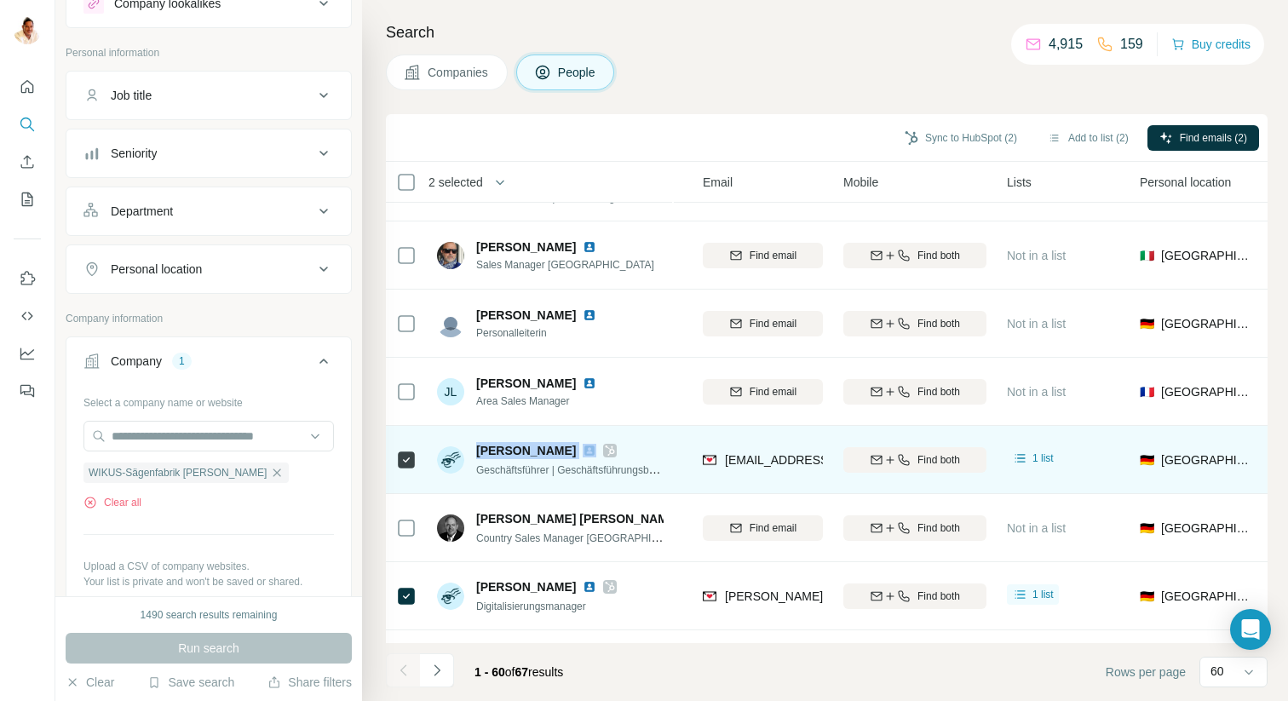
copy span "[PERSON_NAME]"
